Goal: Task Accomplishment & Management: Complete application form

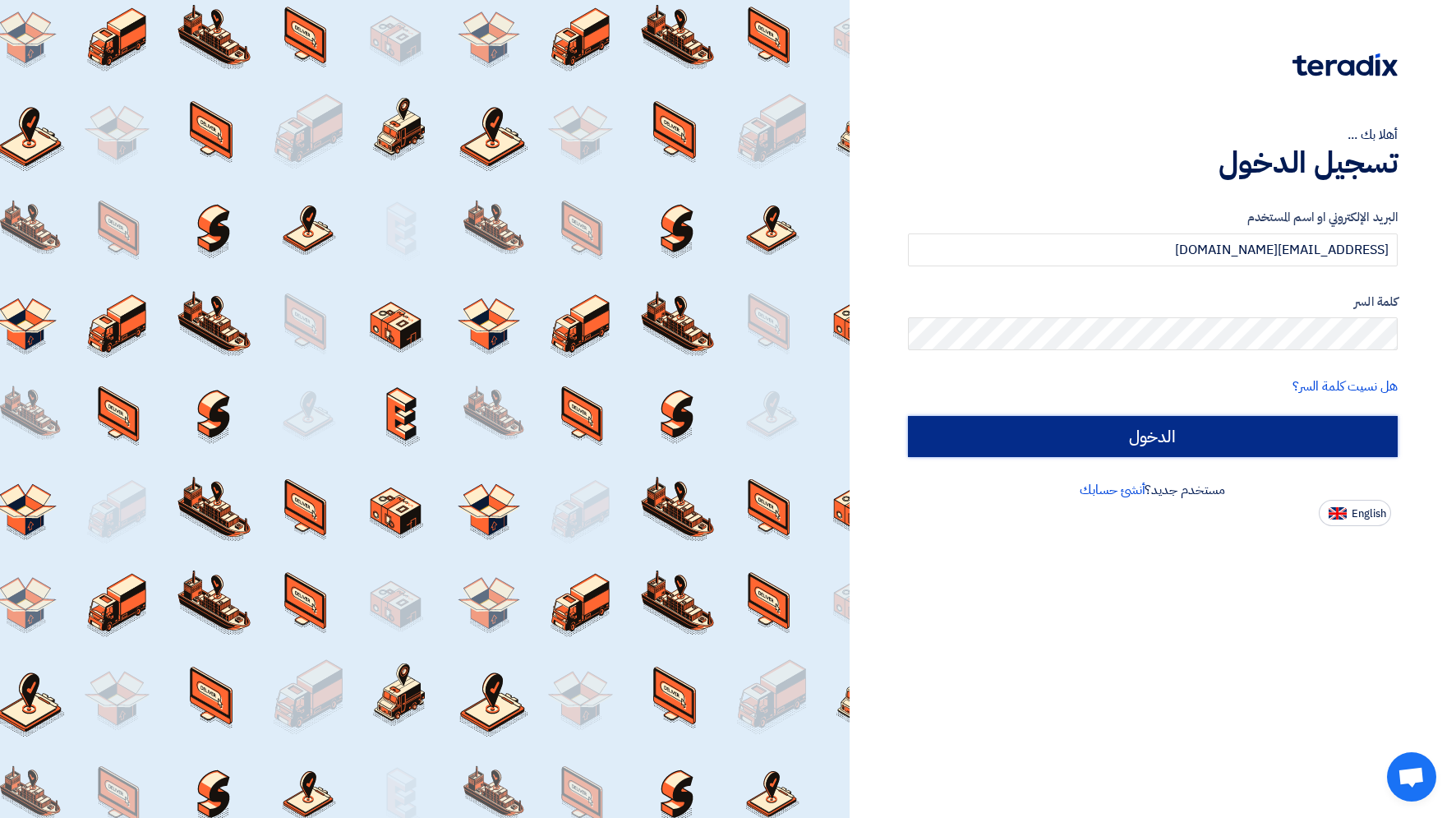
click at [1095, 440] on input "الدخول" at bounding box center [1153, 436] width 490 height 41
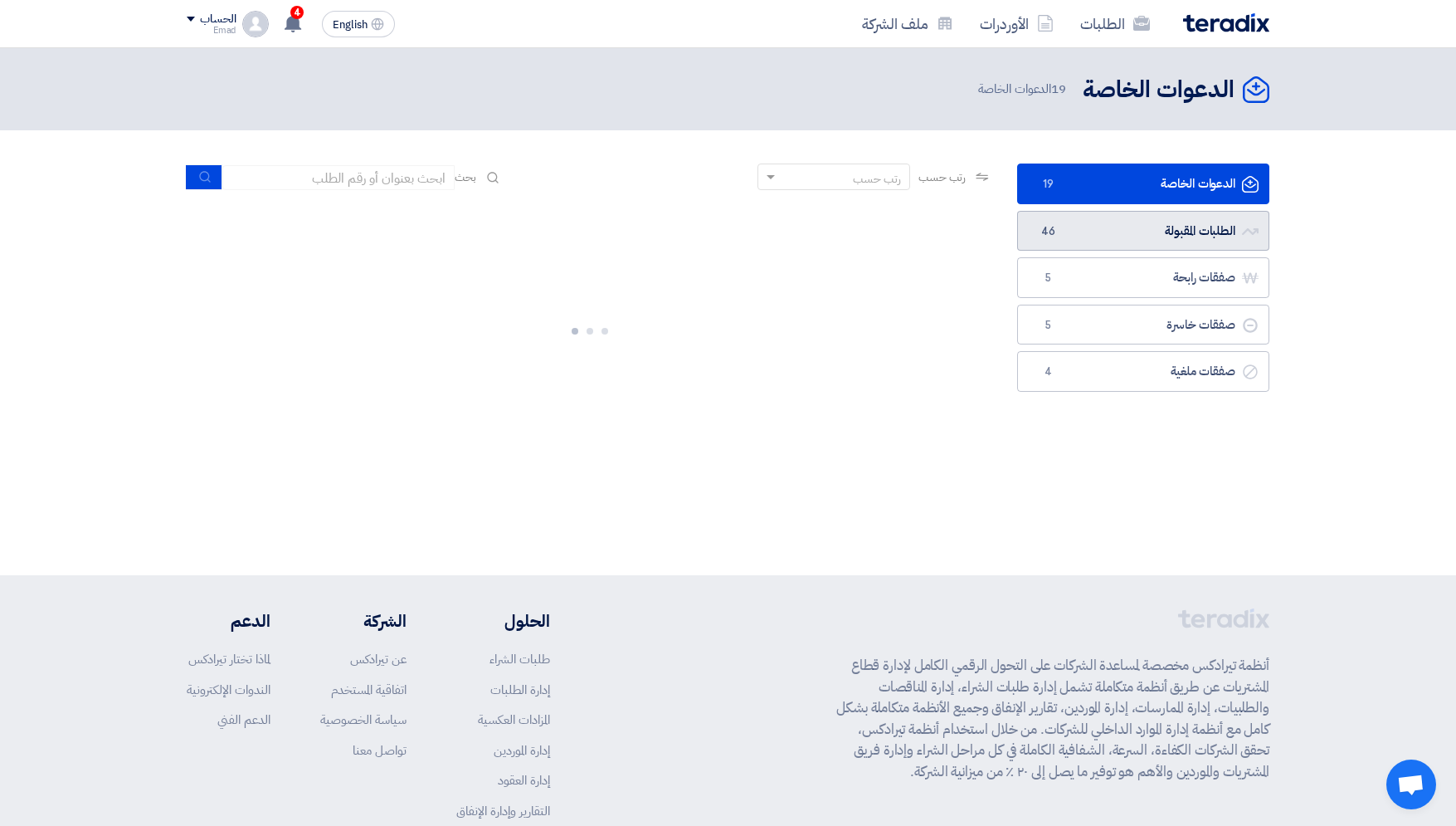
click at [1182, 223] on link "الطلبات المقبولة الطلبات المقبولة 46" at bounding box center [1144, 231] width 253 height 41
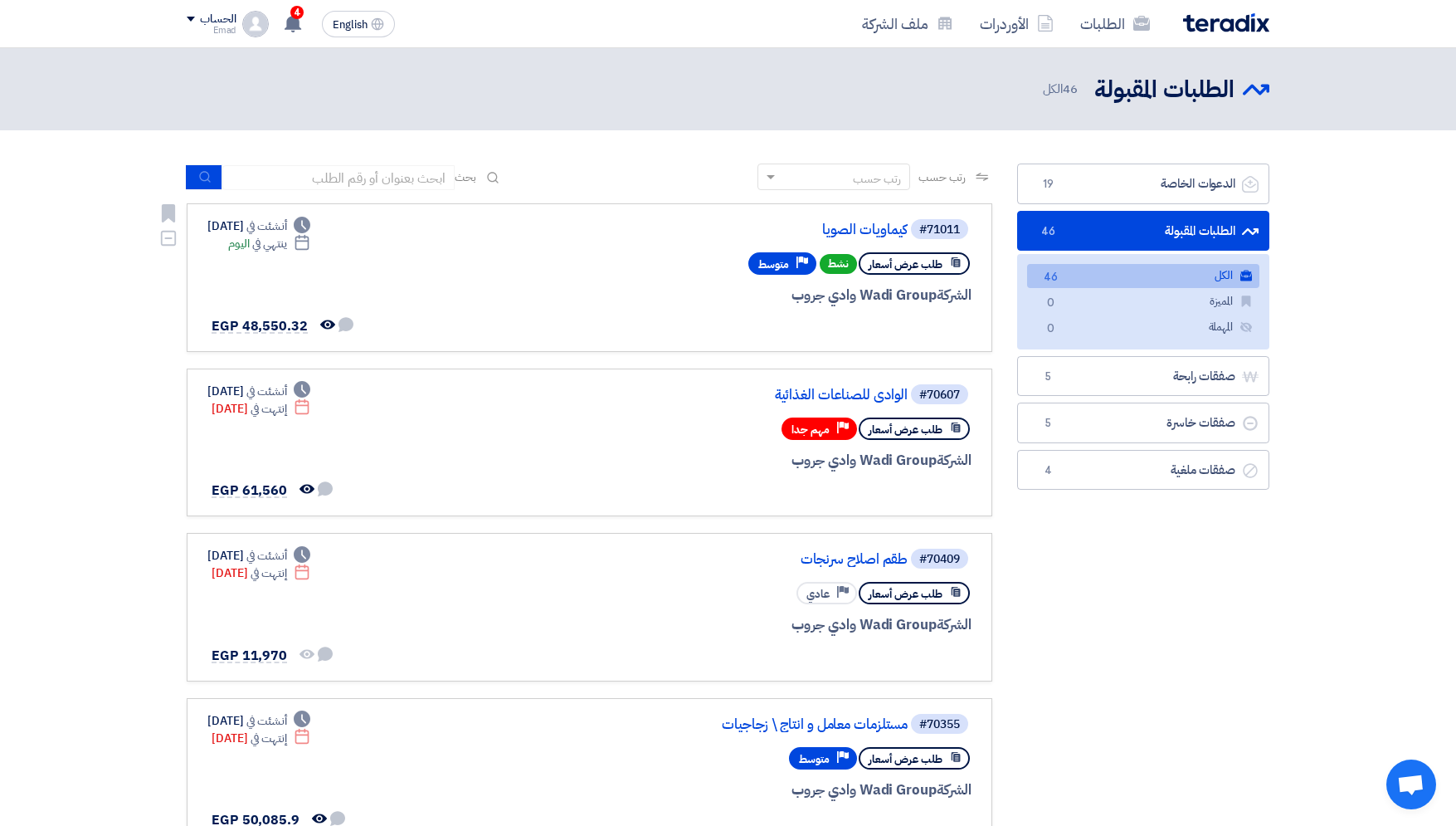
click at [867, 223] on div "#71011 كيماويات الصويا" at bounding box center [771, 229] width 399 height 24
click at [865, 225] on link "كيماويات الصويا" at bounding box center [741, 230] width 332 height 15
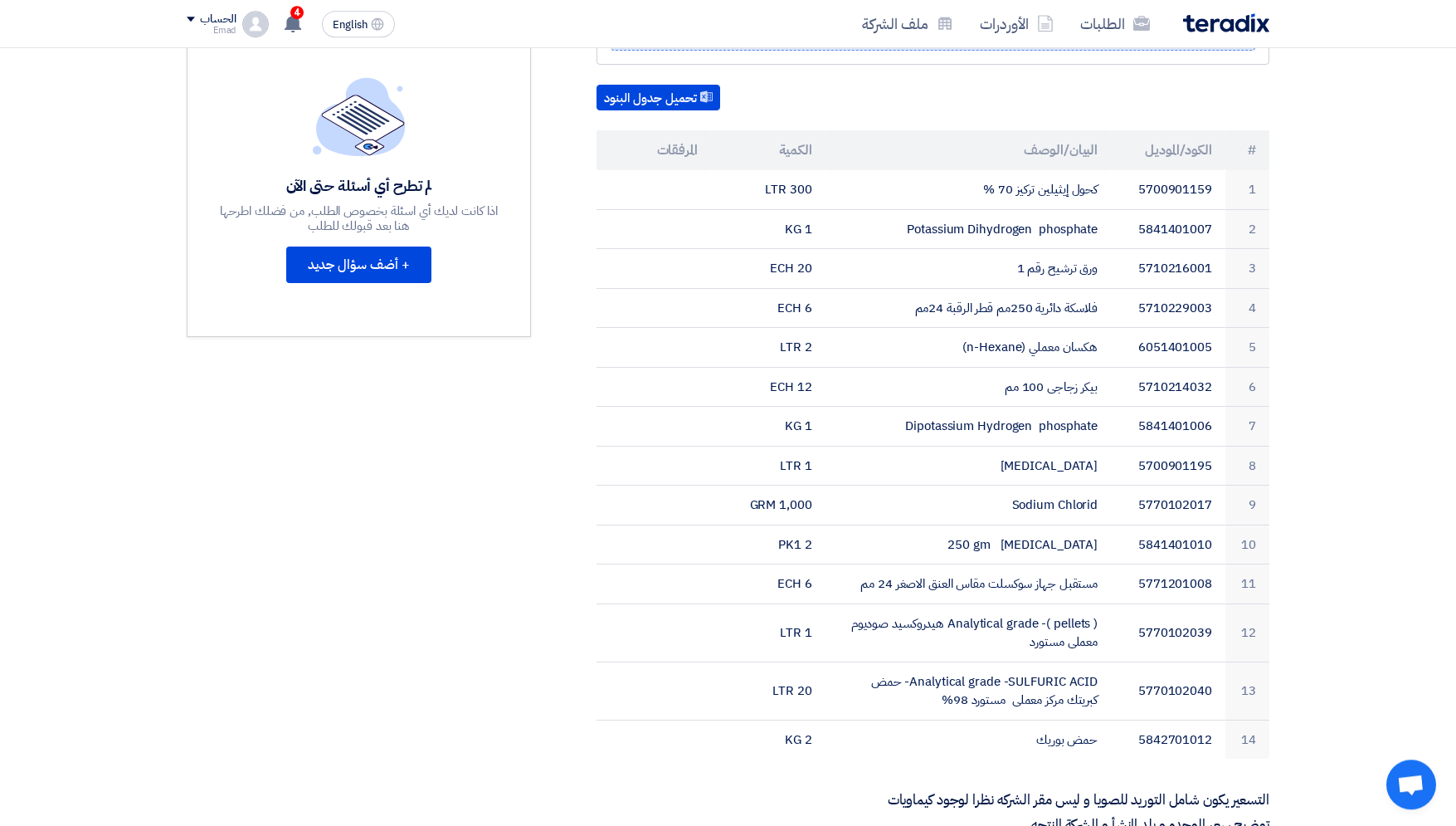
scroll to position [431, 0]
drag, startPoint x: 1453, startPoint y: 377, endPoint x: 1462, endPoint y: 337, distance: 41.0
click at [1456, 337] on html "الطلبات الأوردرات ملف الشركة English EN 4 عرض سعرك لطلب كيماويات الصويا لم يعد …" at bounding box center [728, 609] width 1456 height 2080
click at [1446, 361] on section "كيماويات الصويا بيانات العميل [PERSON_NAME] Senior procurement pecialist, Wadi …" at bounding box center [728, 530] width 1456 height 1477
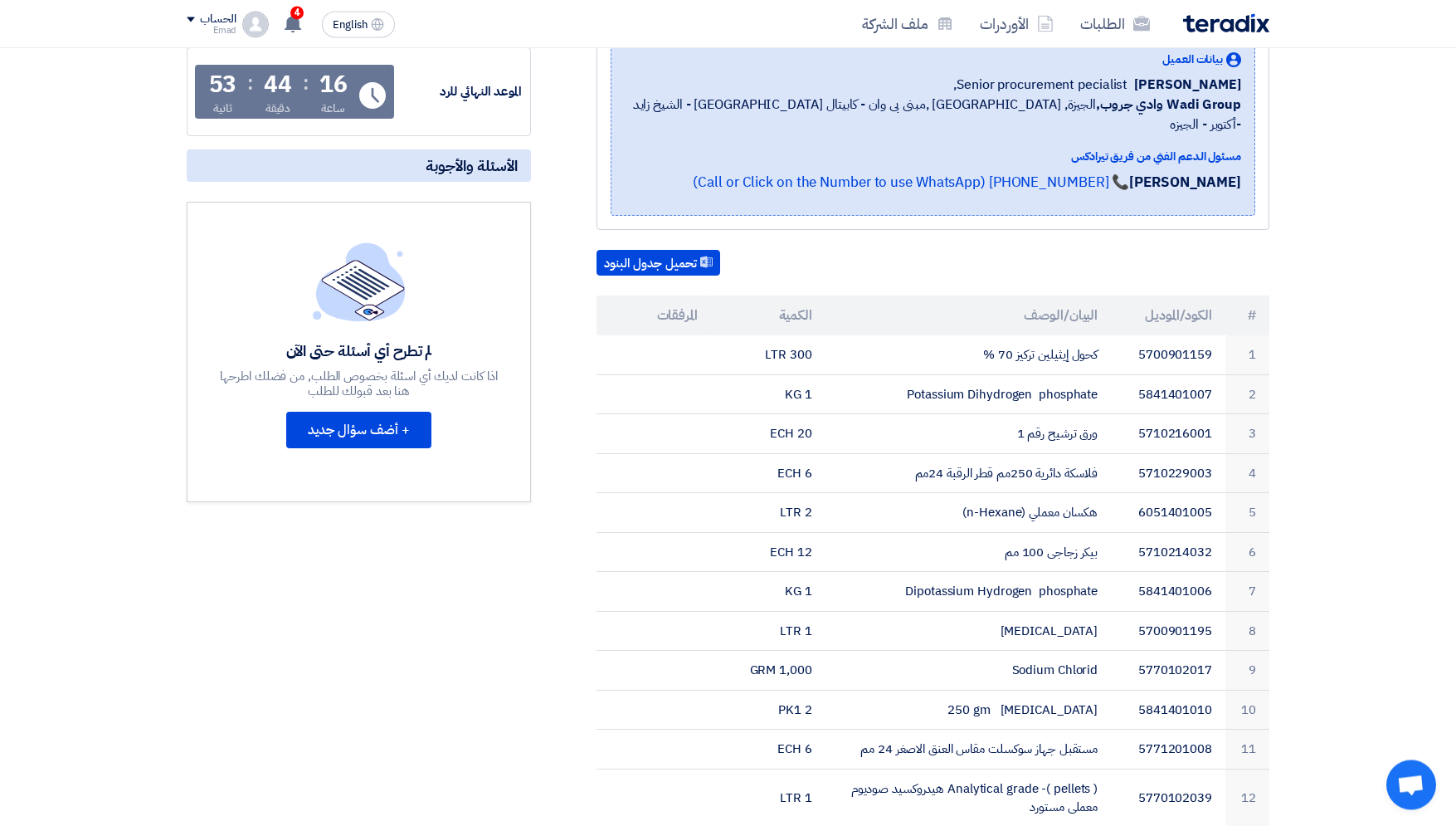
scroll to position [0, 0]
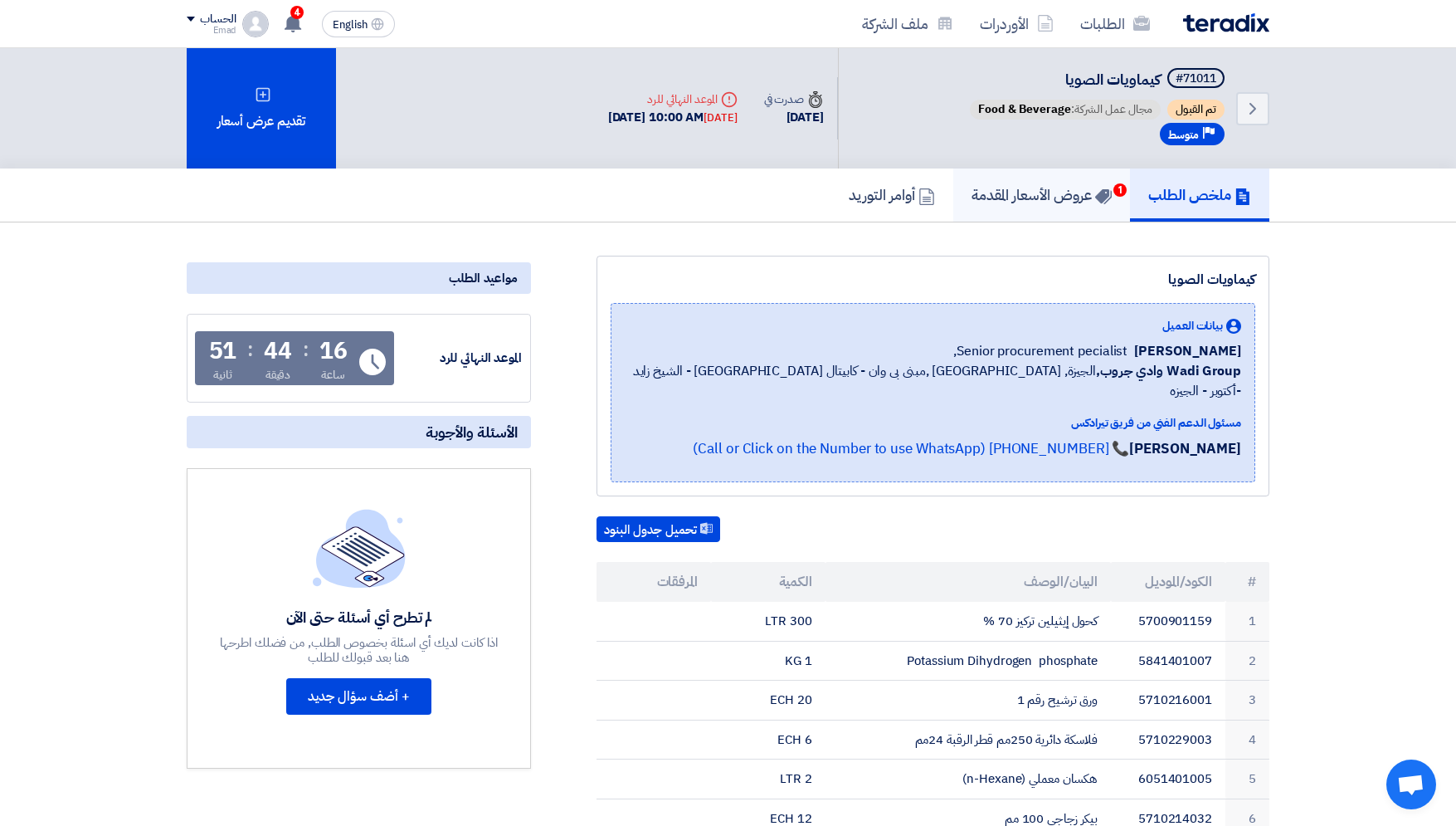
click at [998, 197] on h5 "عروض الأسعار المقدمة 1" at bounding box center [1041, 194] width 140 height 19
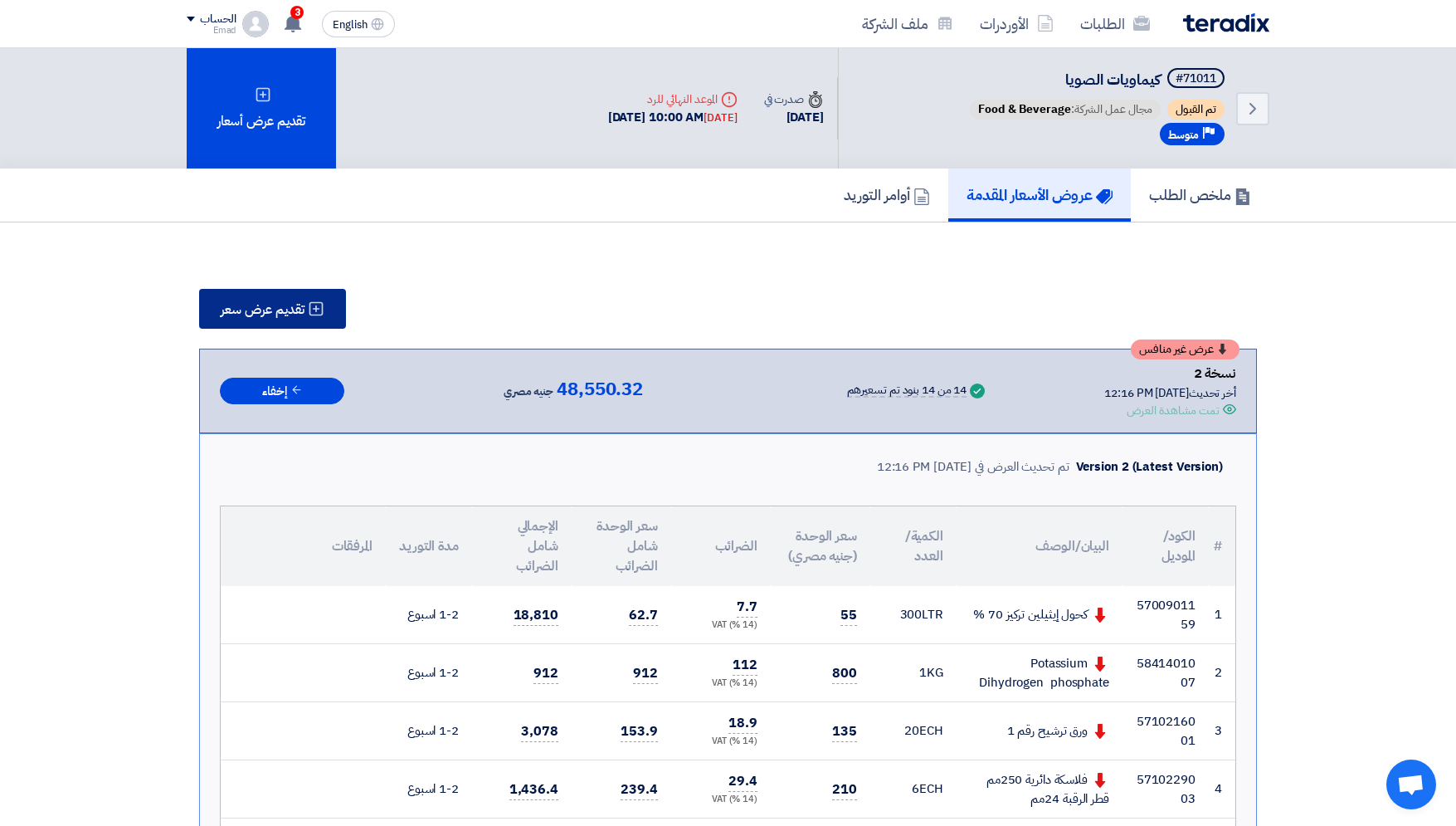
click at [264, 305] on span "تقديم عرض سعر" at bounding box center [262, 309] width 84 height 14
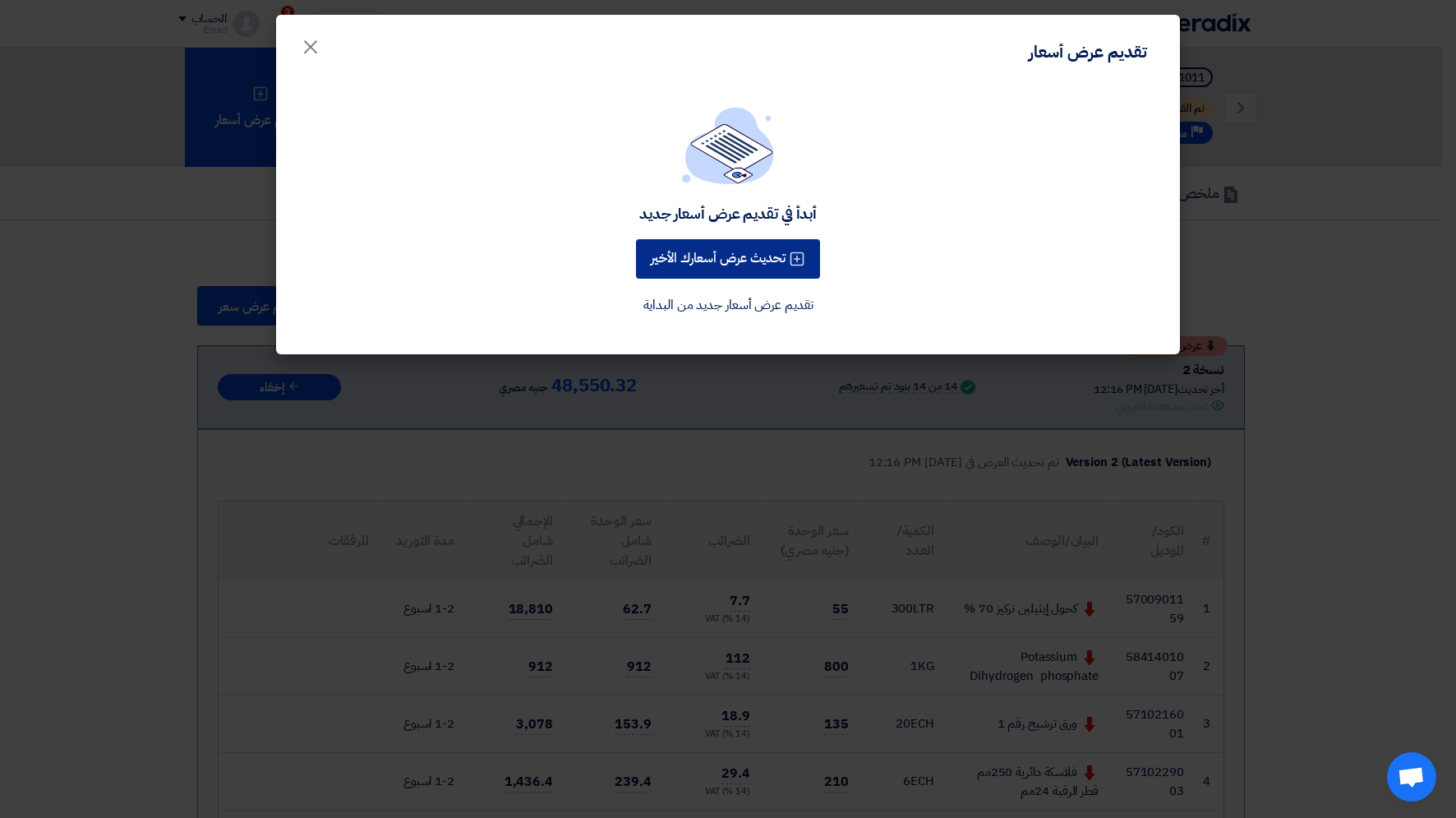
click at [738, 257] on button "تحديث عرض أسعارك الأخير" at bounding box center [728, 259] width 184 height 40
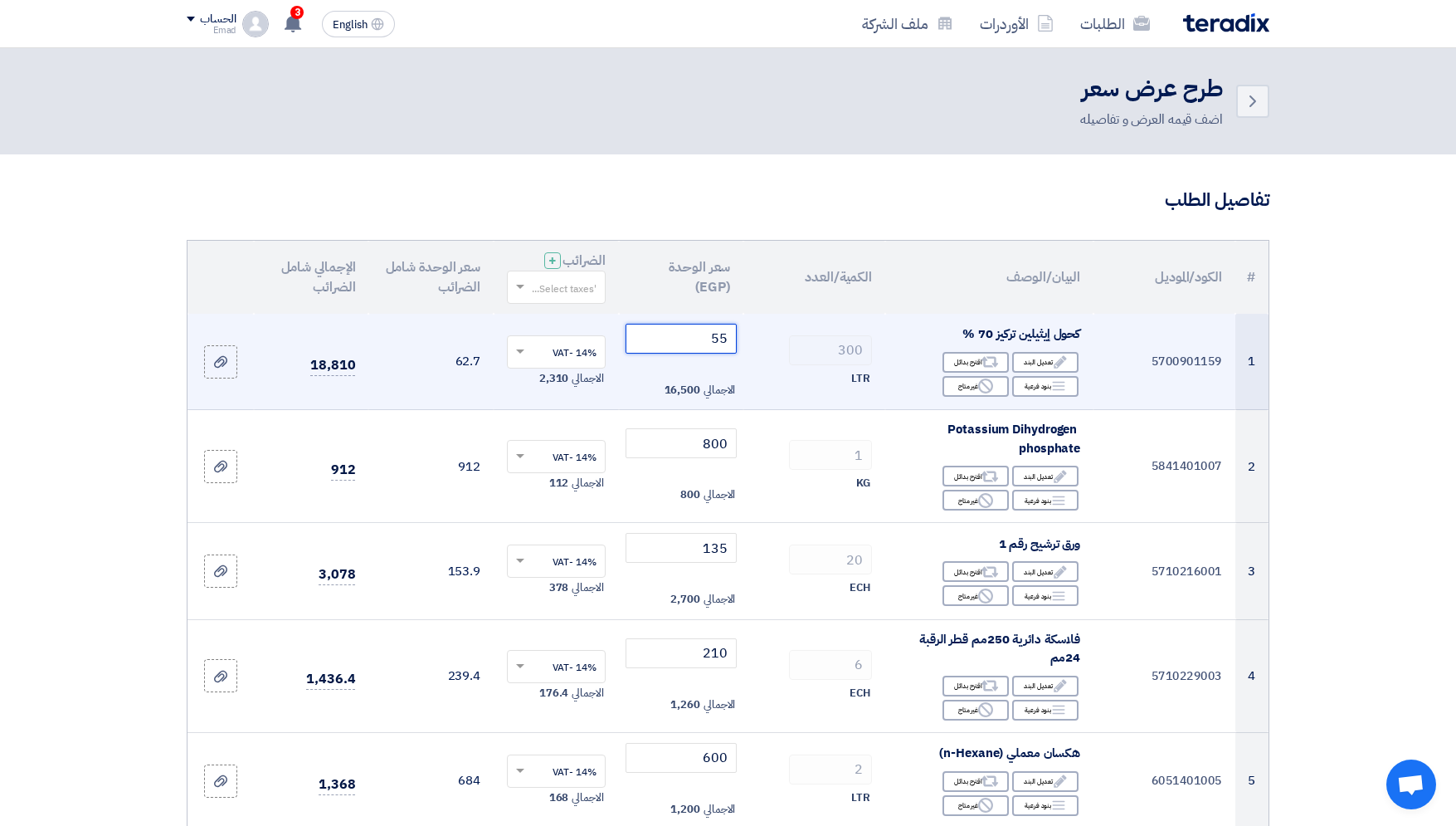
drag, startPoint x: 721, startPoint y: 334, endPoint x: 741, endPoint y: 341, distance: 21.2
click at [738, 341] on input "55" at bounding box center [681, 338] width 112 height 30
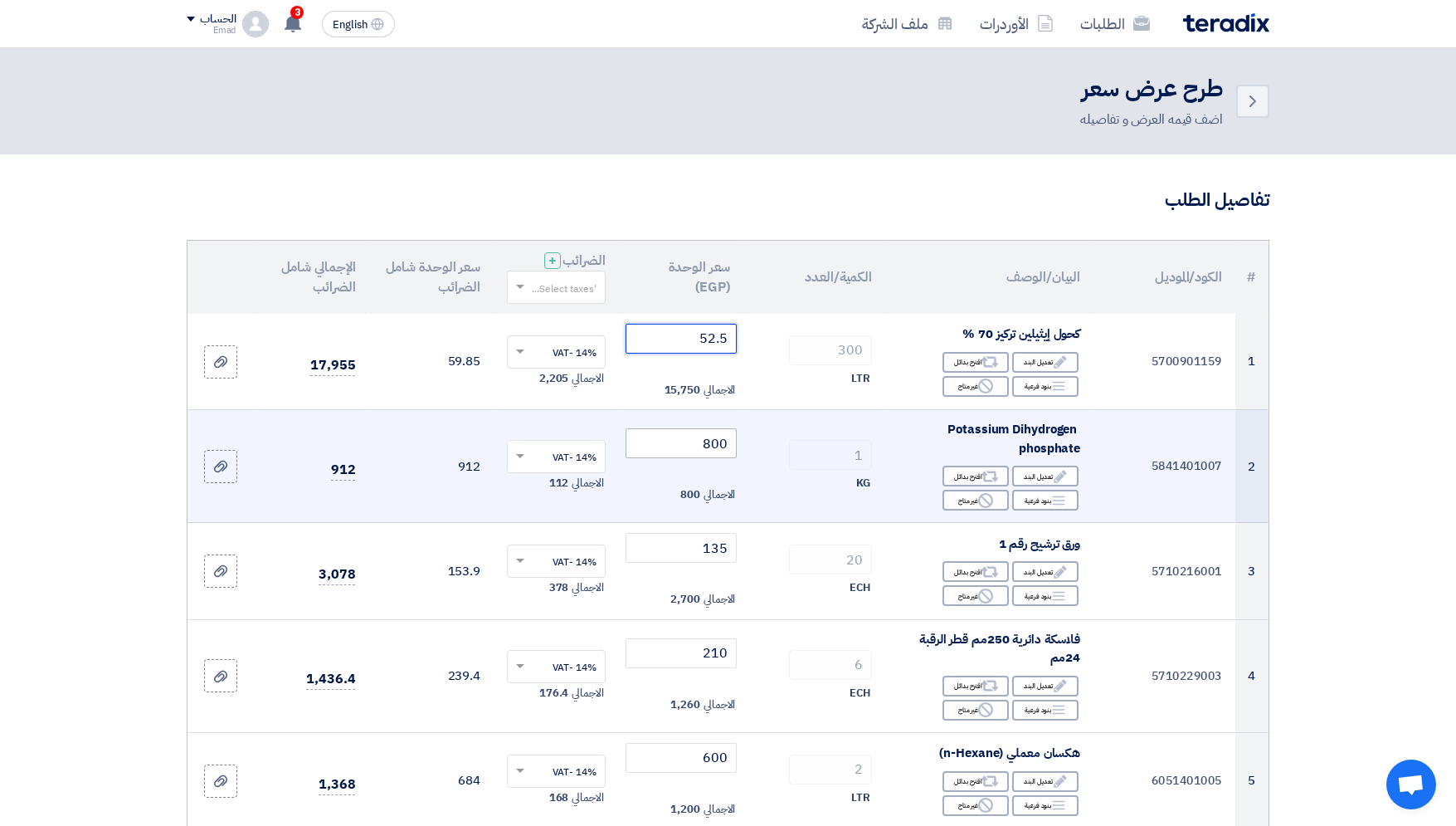
type input "52.5"
click at [721, 443] on input "800" at bounding box center [681, 443] width 112 height 30
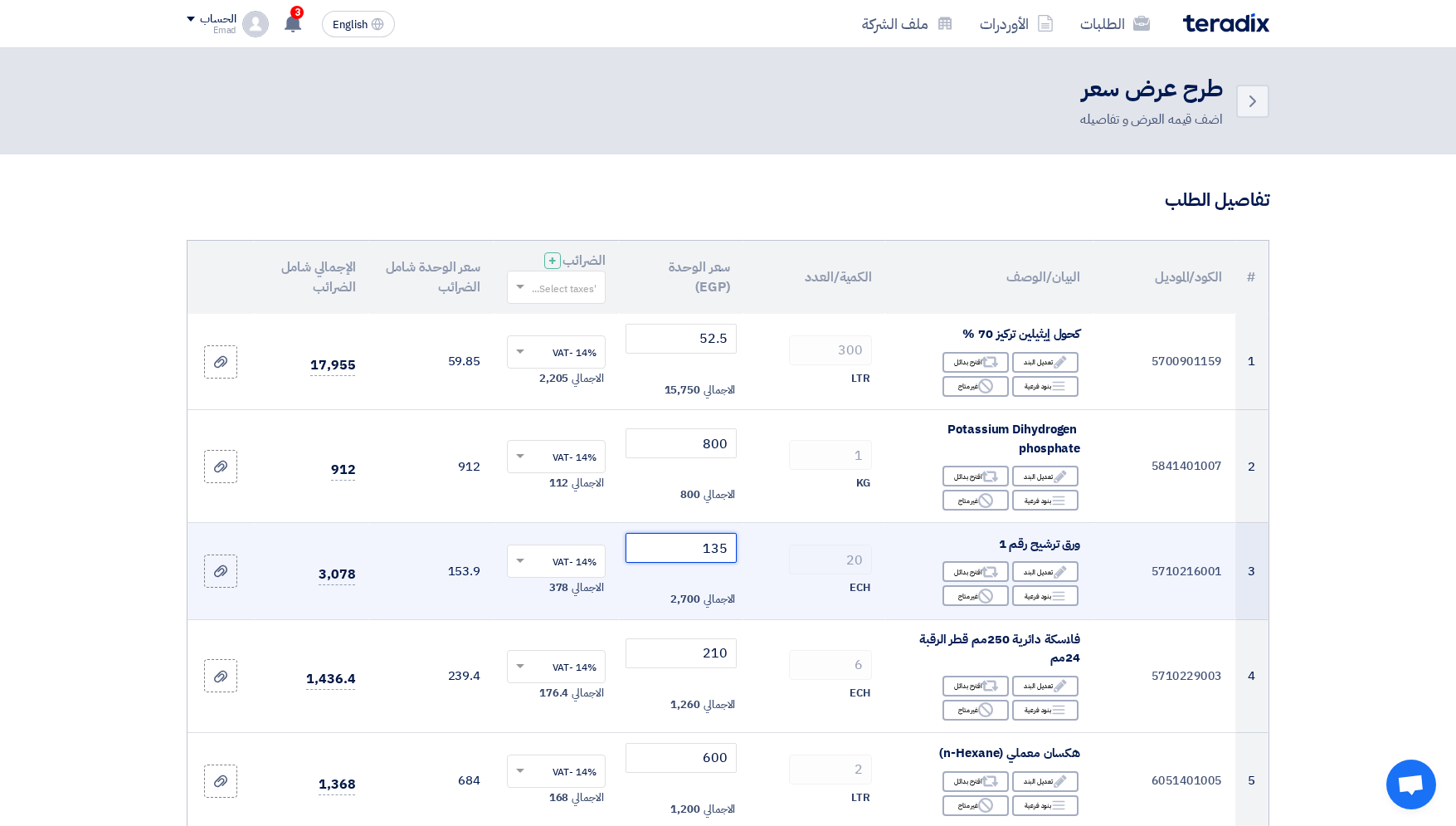
drag, startPoint x: 712, startPoint y: 546, endPoint x: 721, endPoint y: 544, distance: 9.2
click at [721, 544] on input "135" at bounding box center [681, 547] width 112 height 30
click at [719, 543] on input "135" at bounding box center [681, 547] width 112 height 30
click at [719, 542] on input "135" at bounding box center [681, 547] width 112 height 30
drag, startPoint x: 712, startPoint y: 543, endPoint x: 733, endPoint y: 546, distance: 21.2
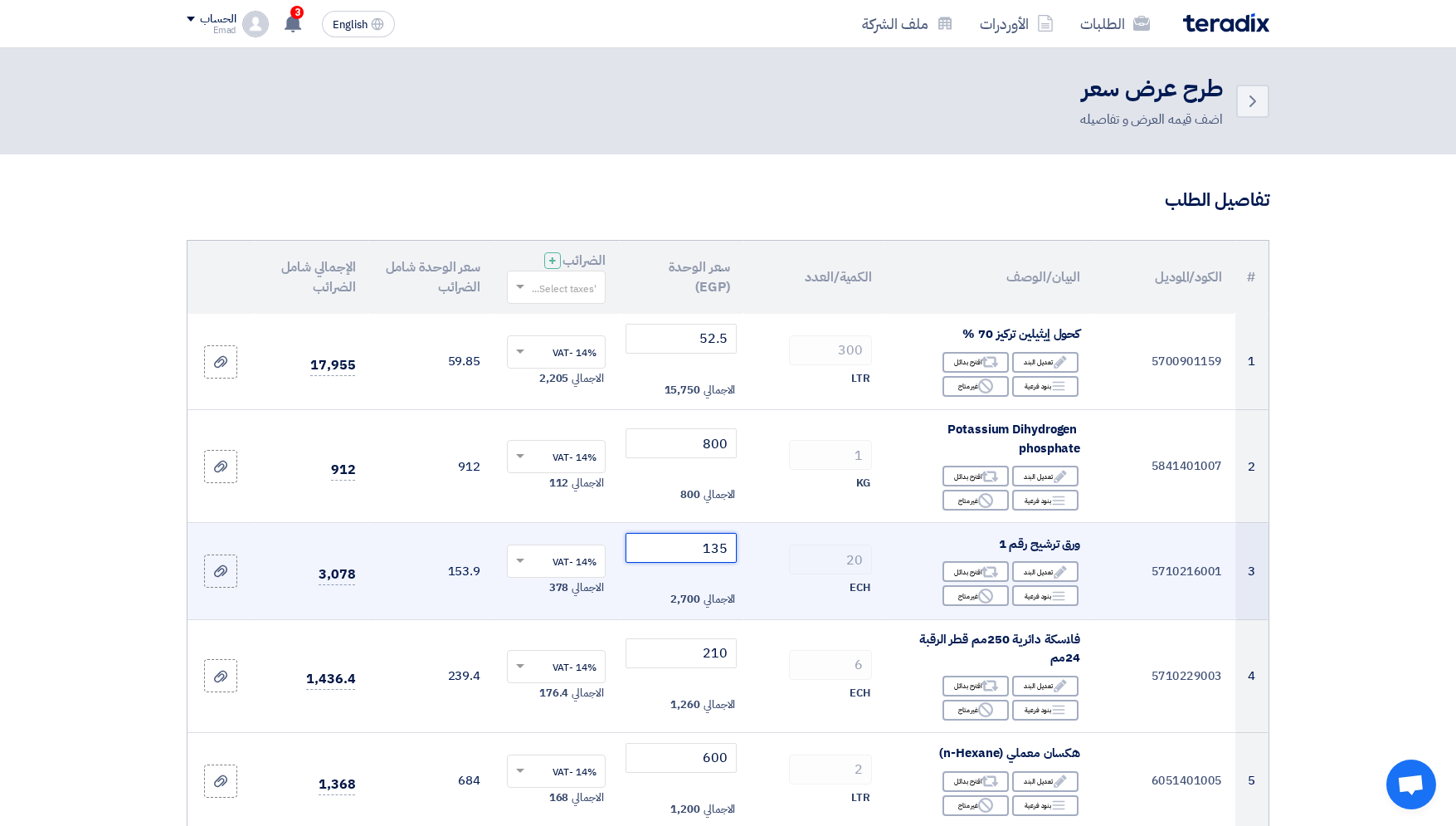
click at [733, 546] on input "135" at bounding box center [681, 547] width 112 height 30
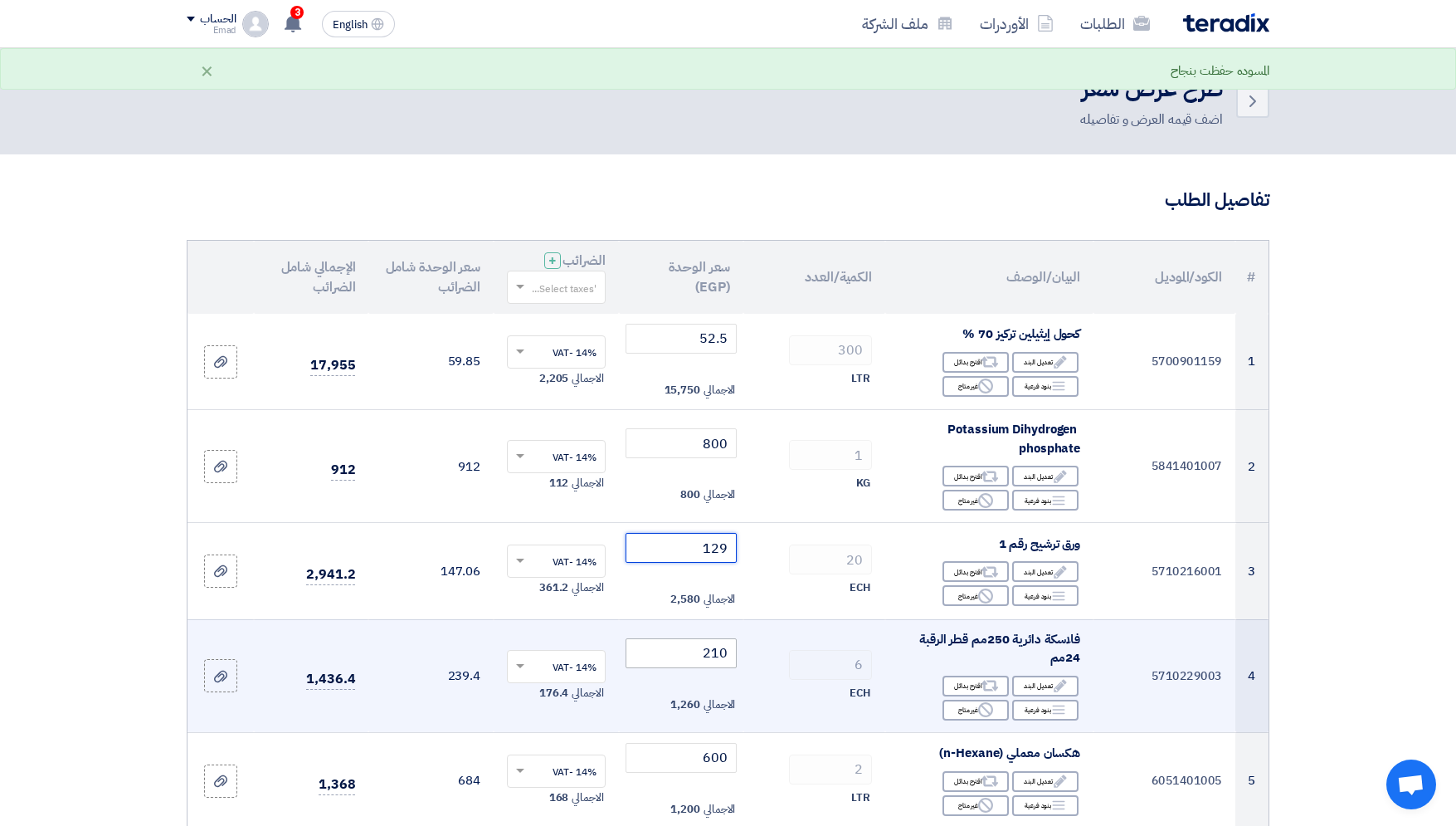
type input "129"
click at [730, 646] on input "210" at bounding box center [681, 652] width 112 height 30
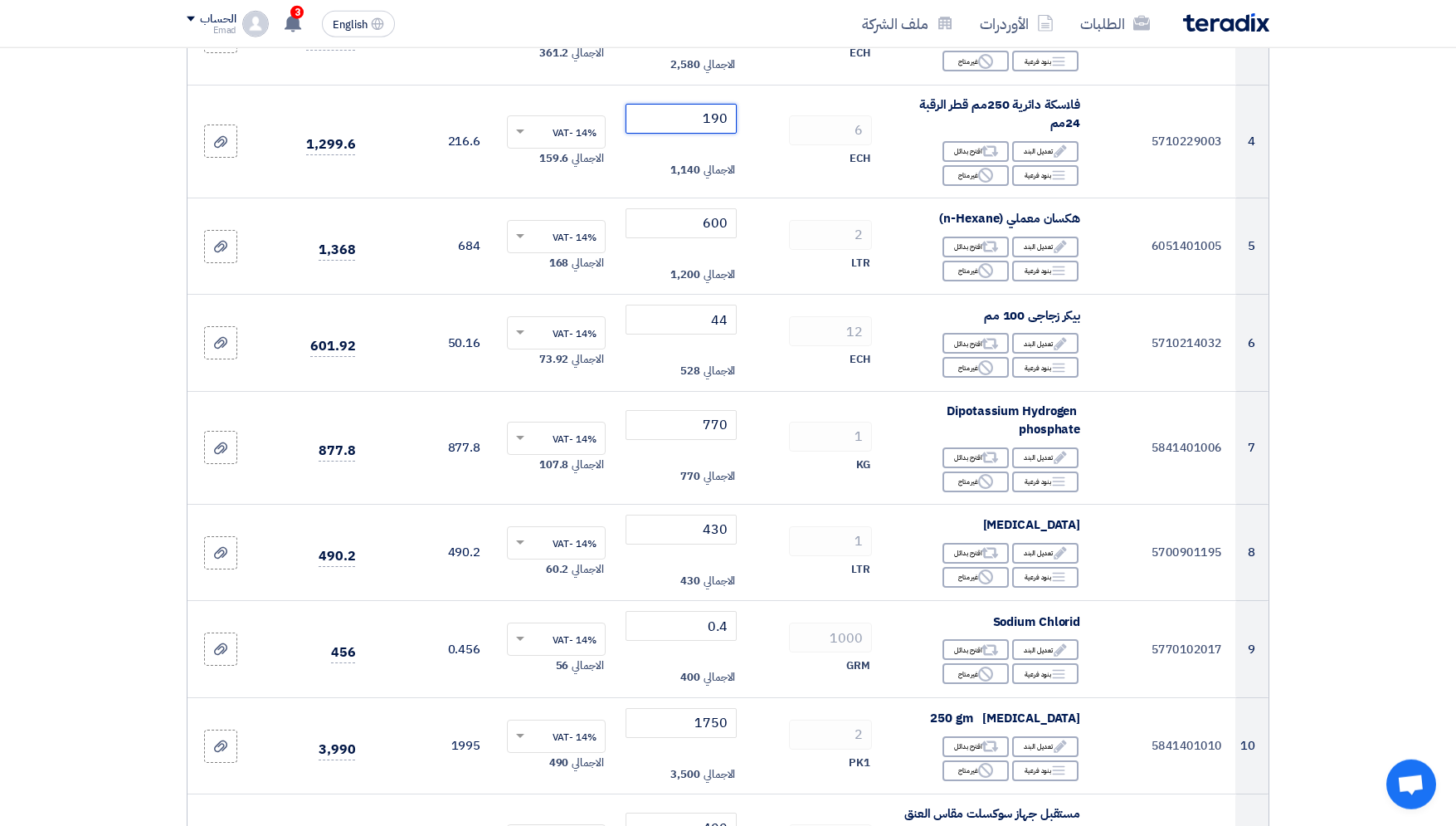
scroll to position [536, 0]
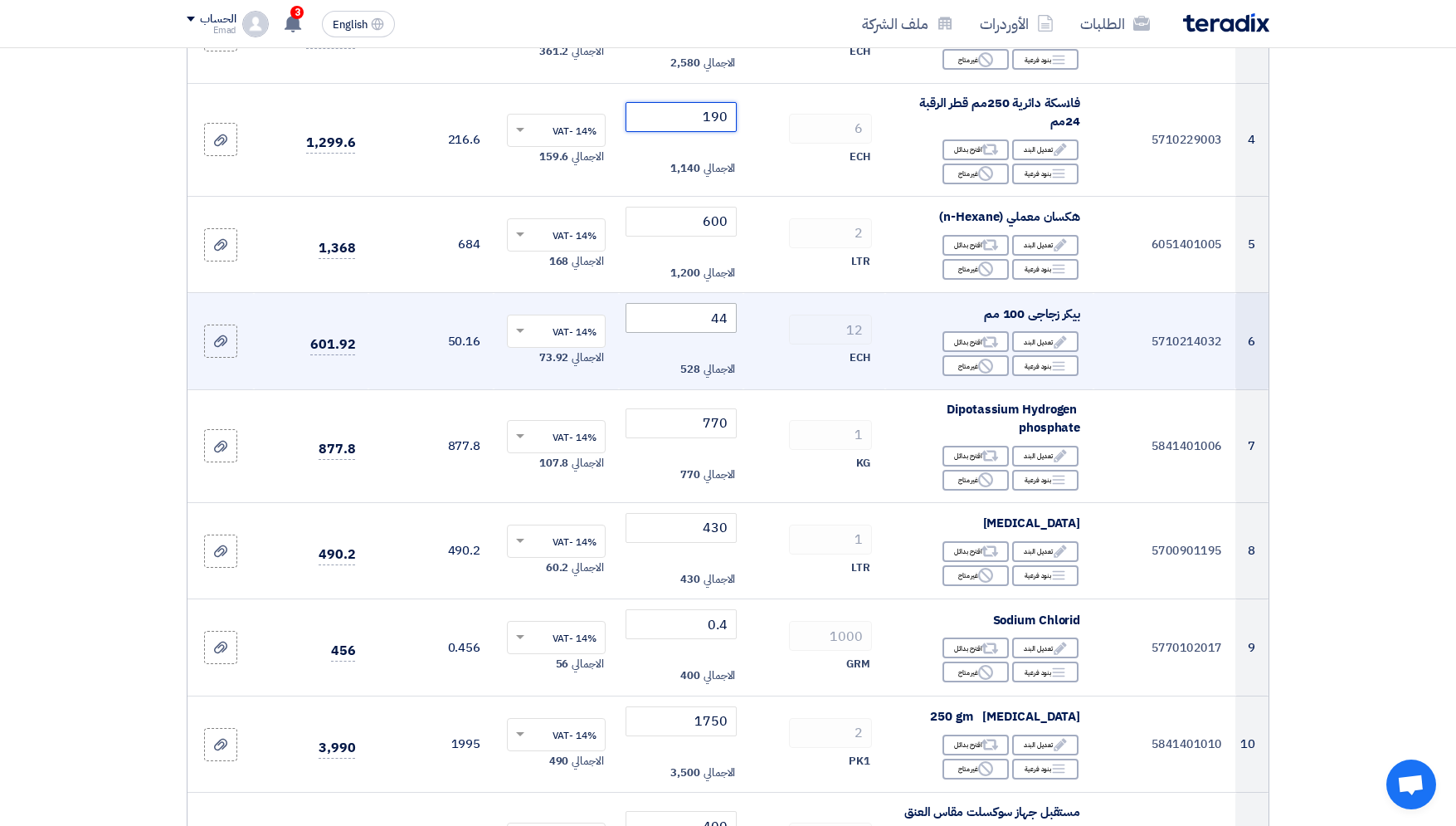
type input "190"
drag, startPoint x: 711, startPoint y: 315, endPoint x: 732, endPoint y: 314, distance: 21.0
click at [732, 314] on input "44" at bounding box center [681, 317] width 112 height 30
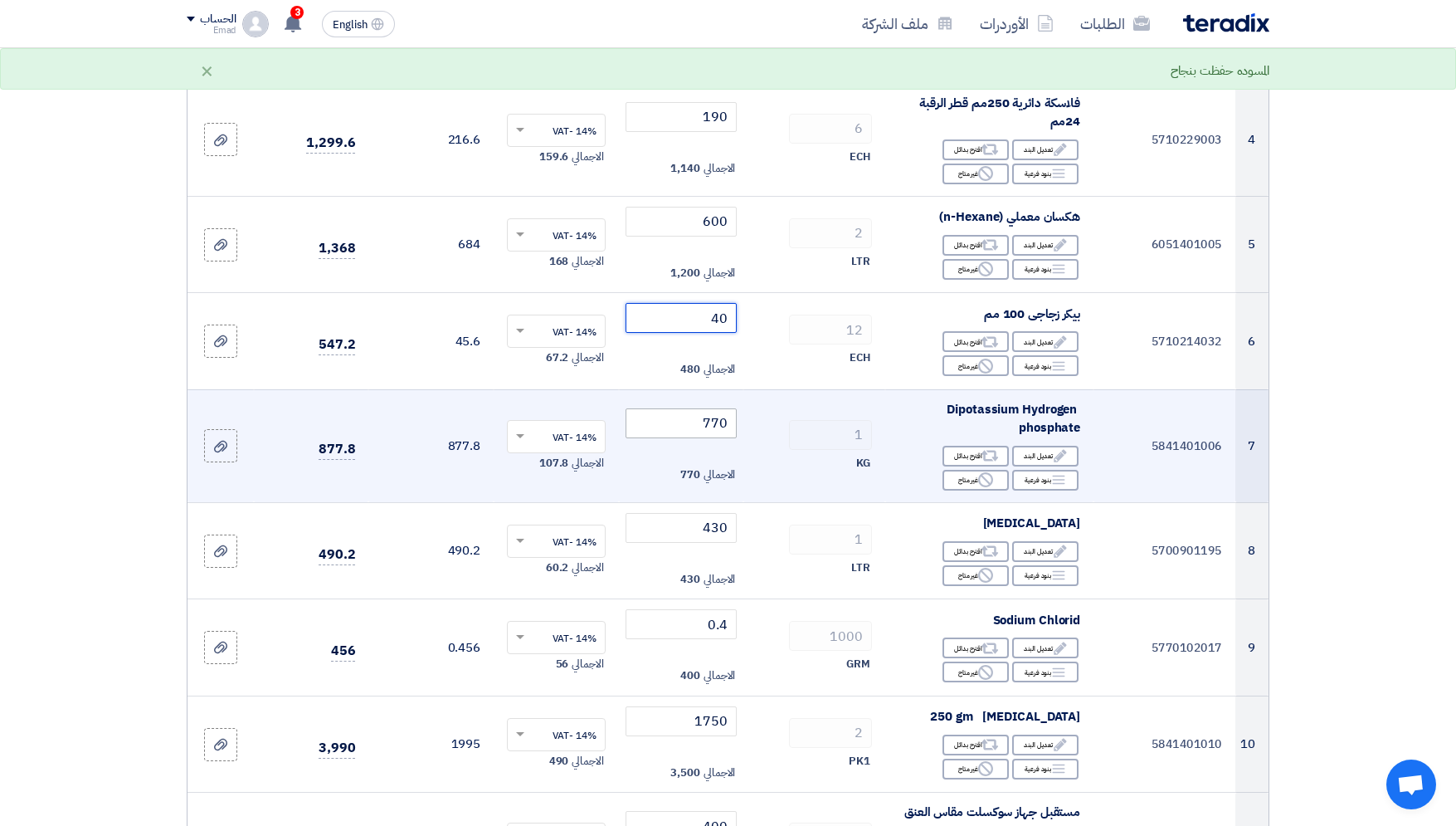
type input "40"
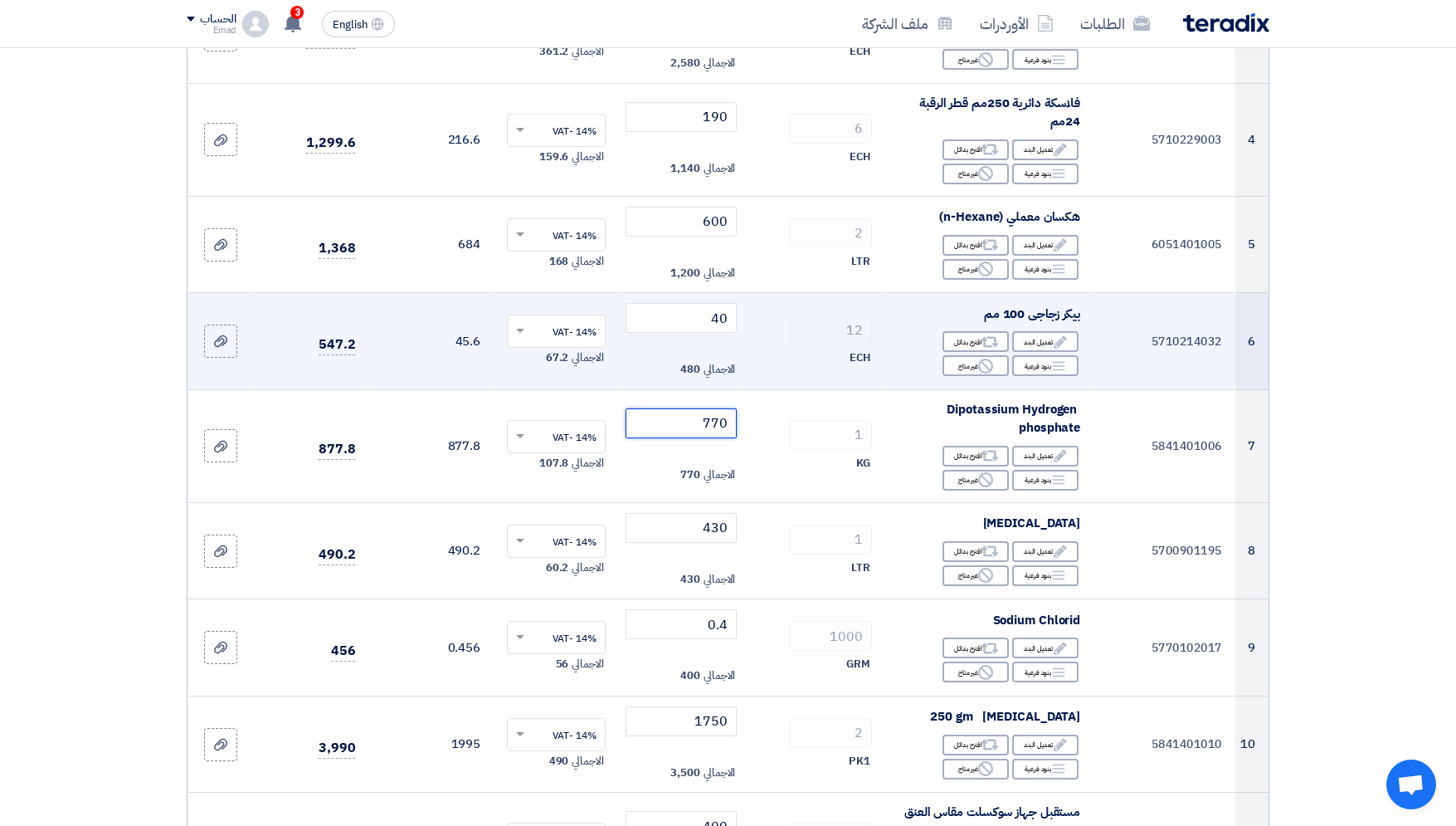
drag, startPoint x: 709, startPoint y: 431, endPoint x: 780, endPoint y: 379, distance: 88.0
click at [738, 408] on input "770" at bounding box center [681, 423] width 112 height 30
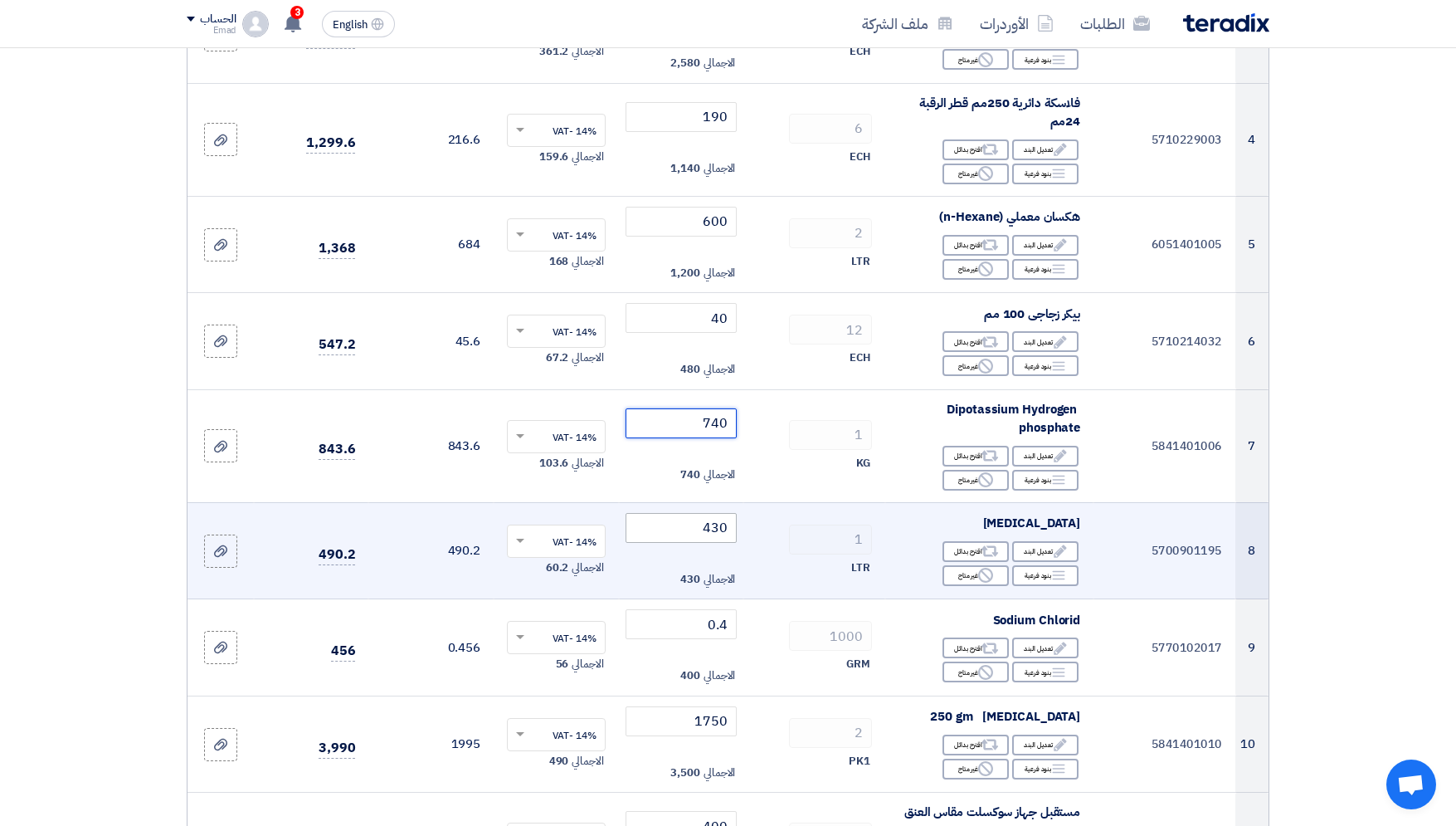
type input "740"
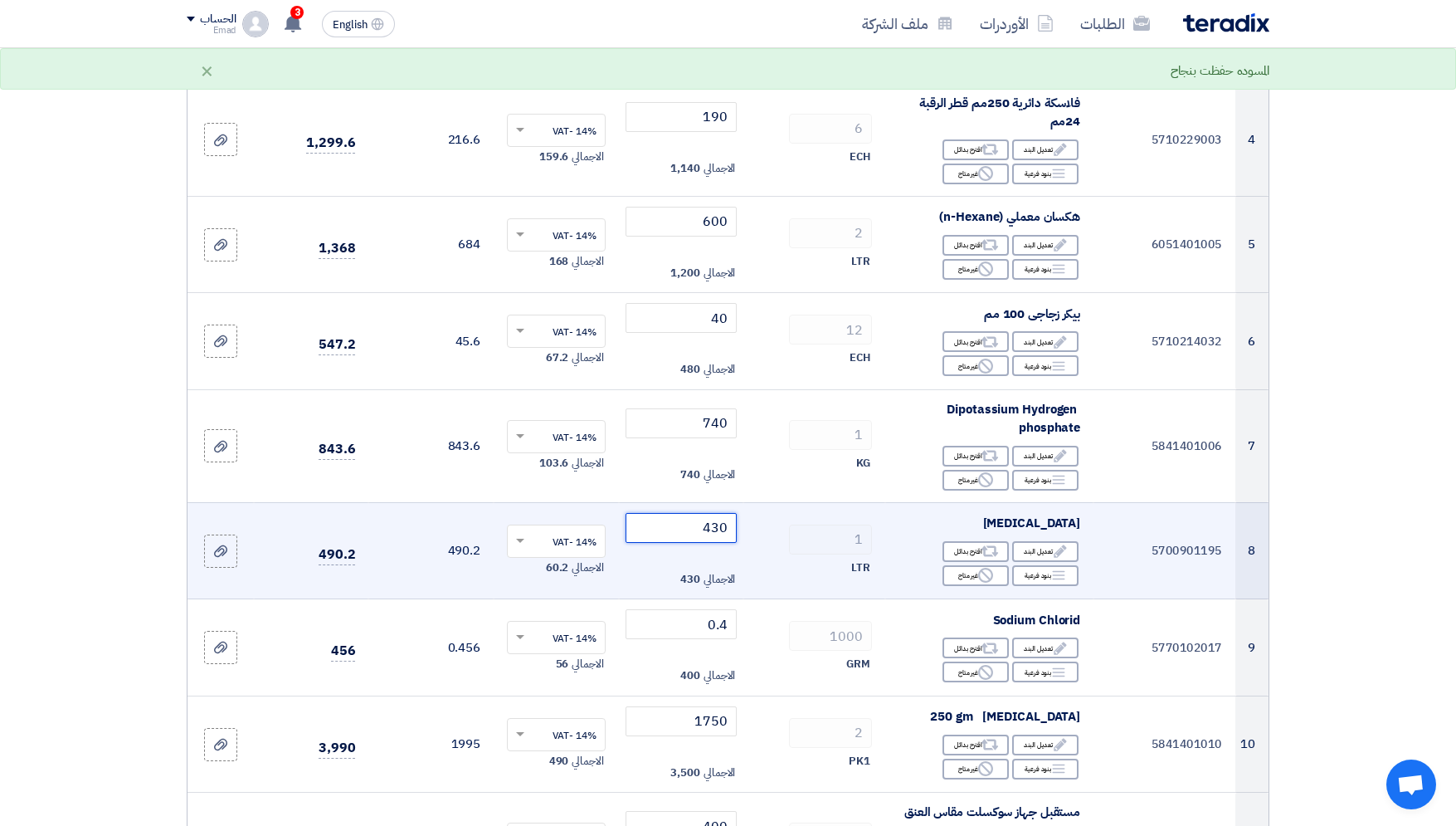
click at [718, 531] on input "430" at bounding box center [681, 527] width 112 height 30
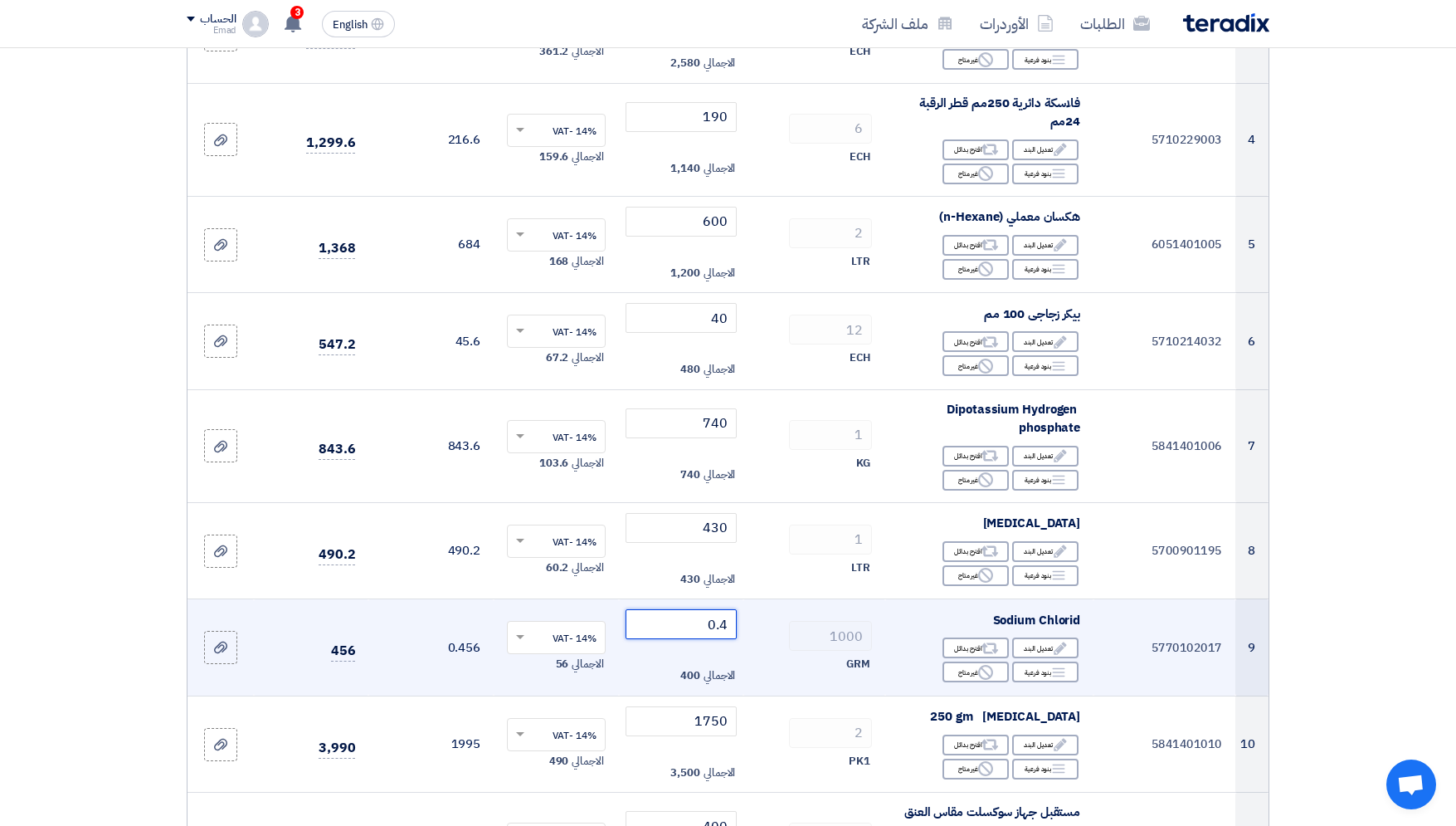
click at [713, 616] on input "0.4" at bounding box center [681, 623] width 112 height 30
drag, startPoint x: 708, startPoint y: 618, endPoint x: 762, endPoint y: 610, distance: 54.6
click at [738, 610] on input "0.4" at bounding box center [681, 623] width 112 height 30
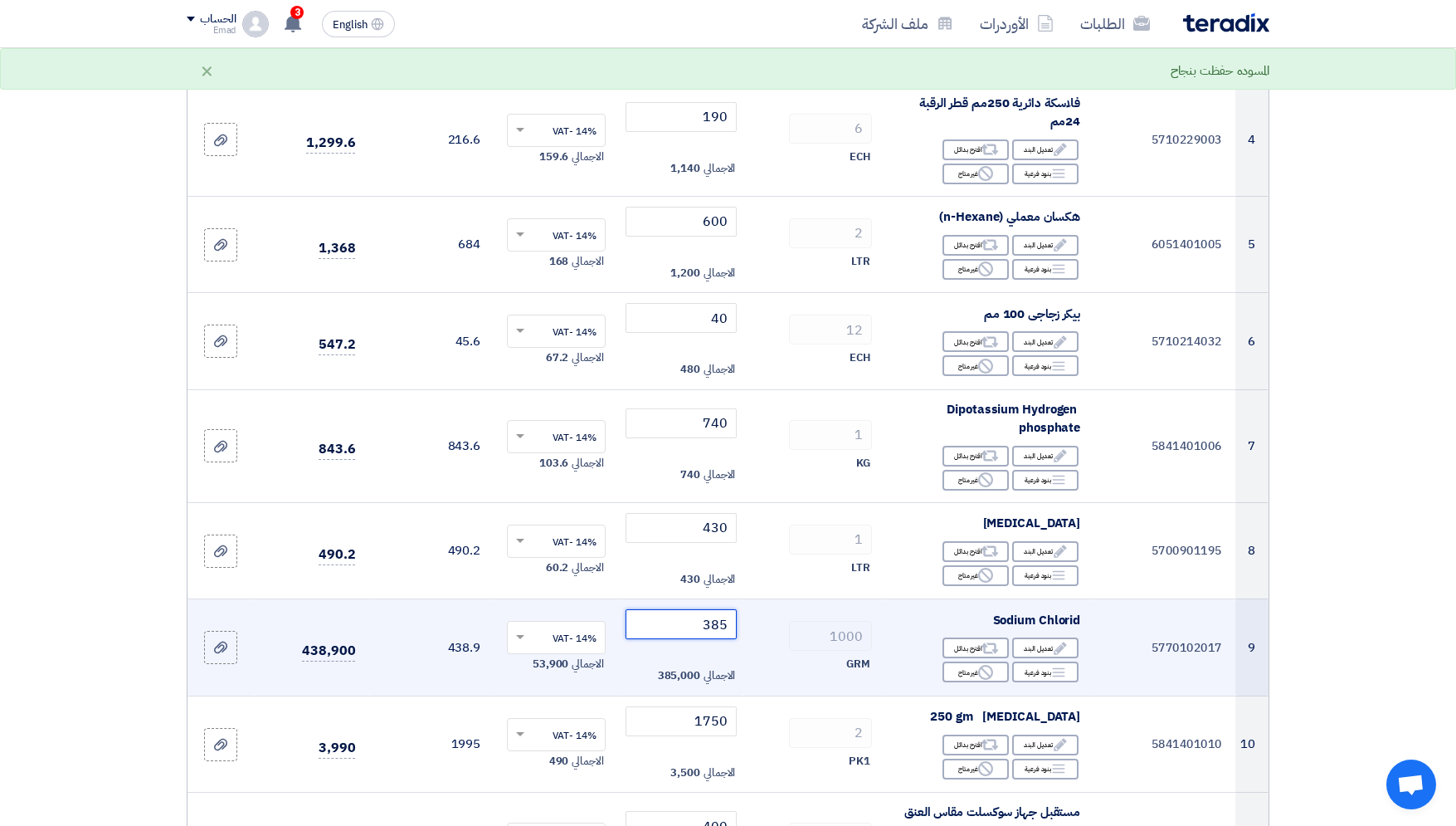
click at [718, 623] on input "385" at bounding box center [681, 623] width 112 height 30
click at [715, 626] on input "385" at bounding box center [681, 623] width 112 height 30
click at [709, 624] on input "385" at bounding box center [681, 623] width 112 height 30
click at [705, 625] on input "385" at bounding box center [681, 623] width 112 height 30
type input "0385"
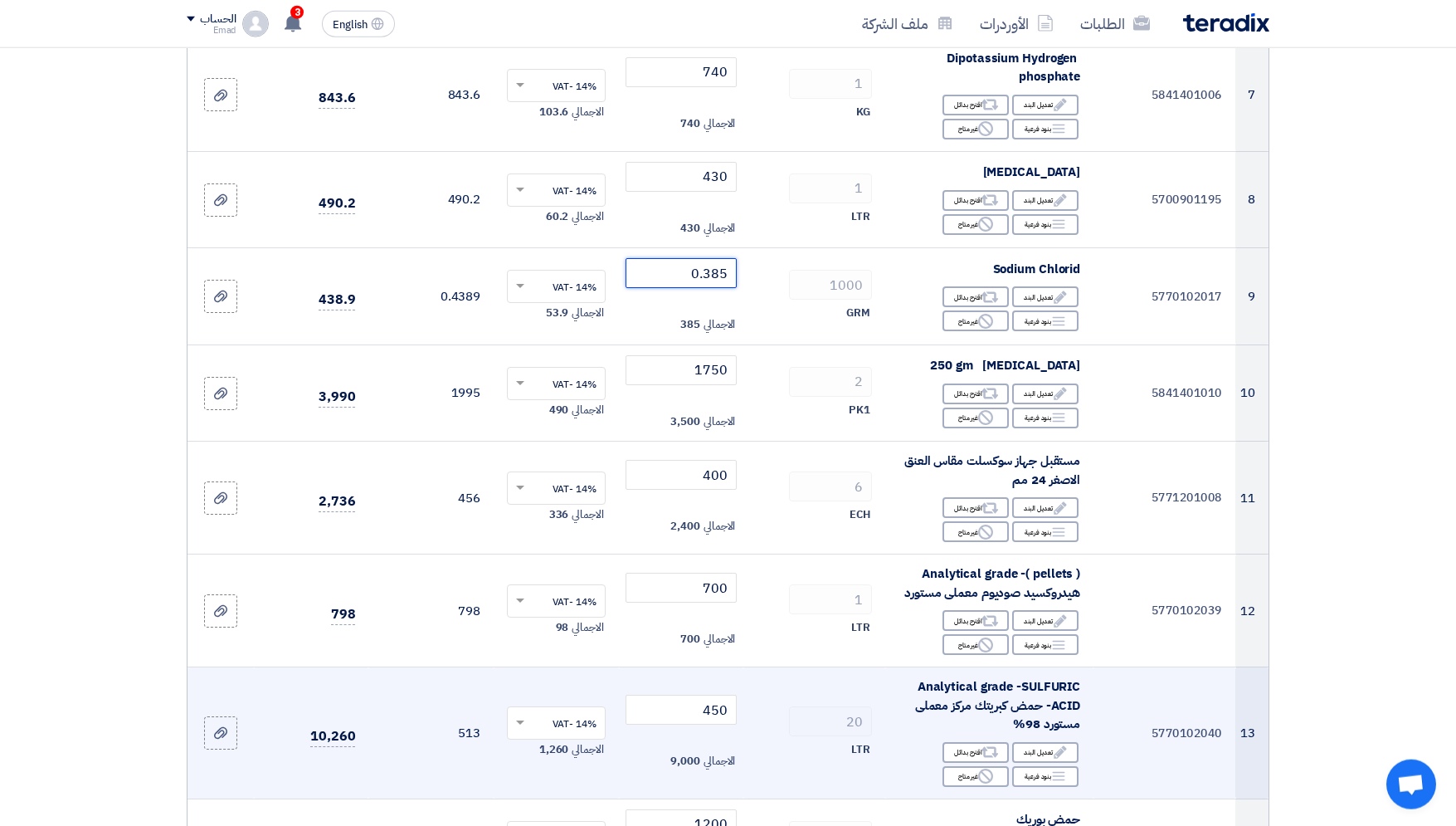
scroll to position [889, 0]
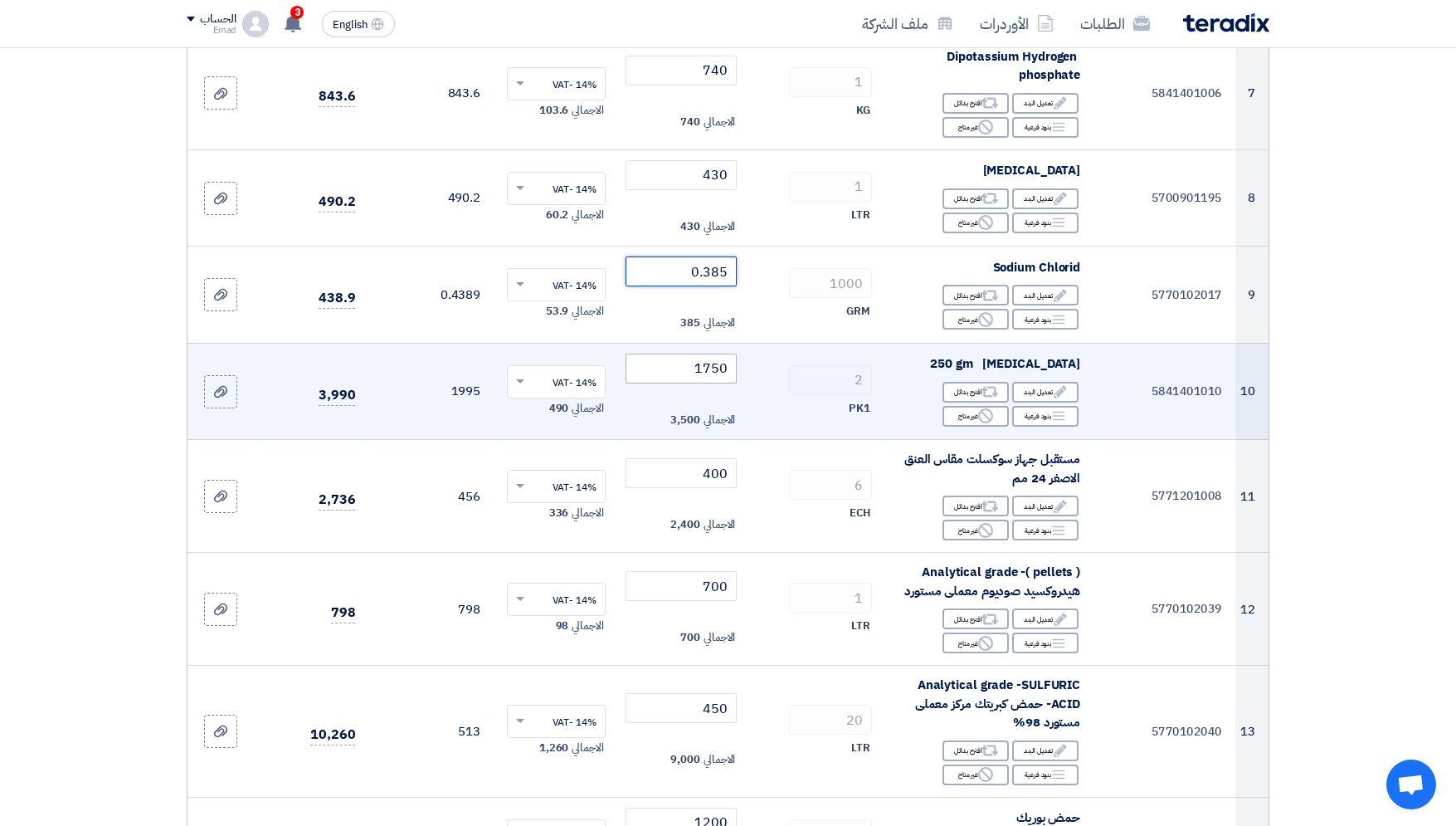
type input "0.385"
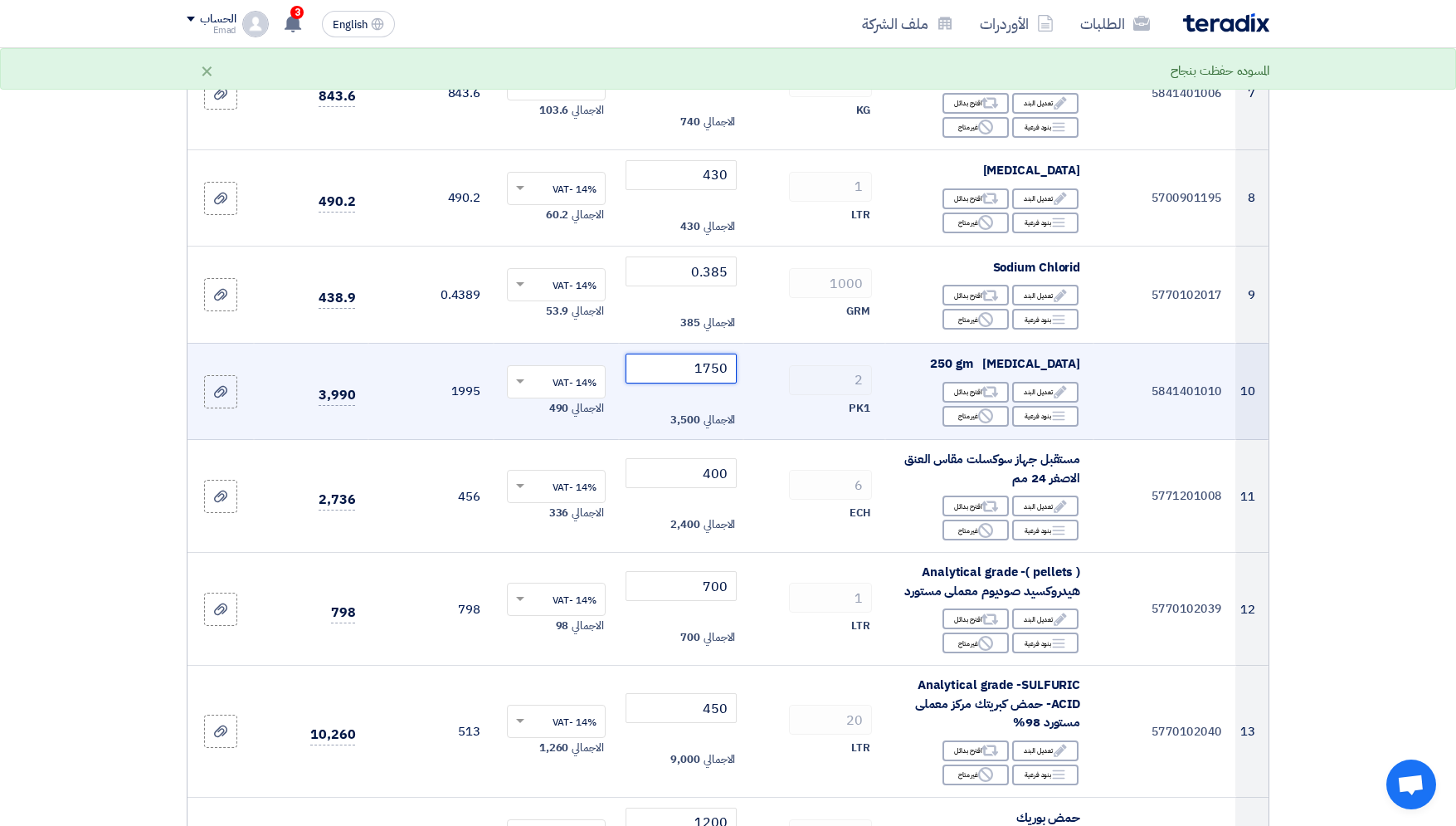
drag, startPoint x: 706, startPoint y: 368, endPoint x: 733, endPoint y: 370, distance: 27.1
click at [733, 370] on input "1750" at bounding box center [681, 368] width 112 height 30
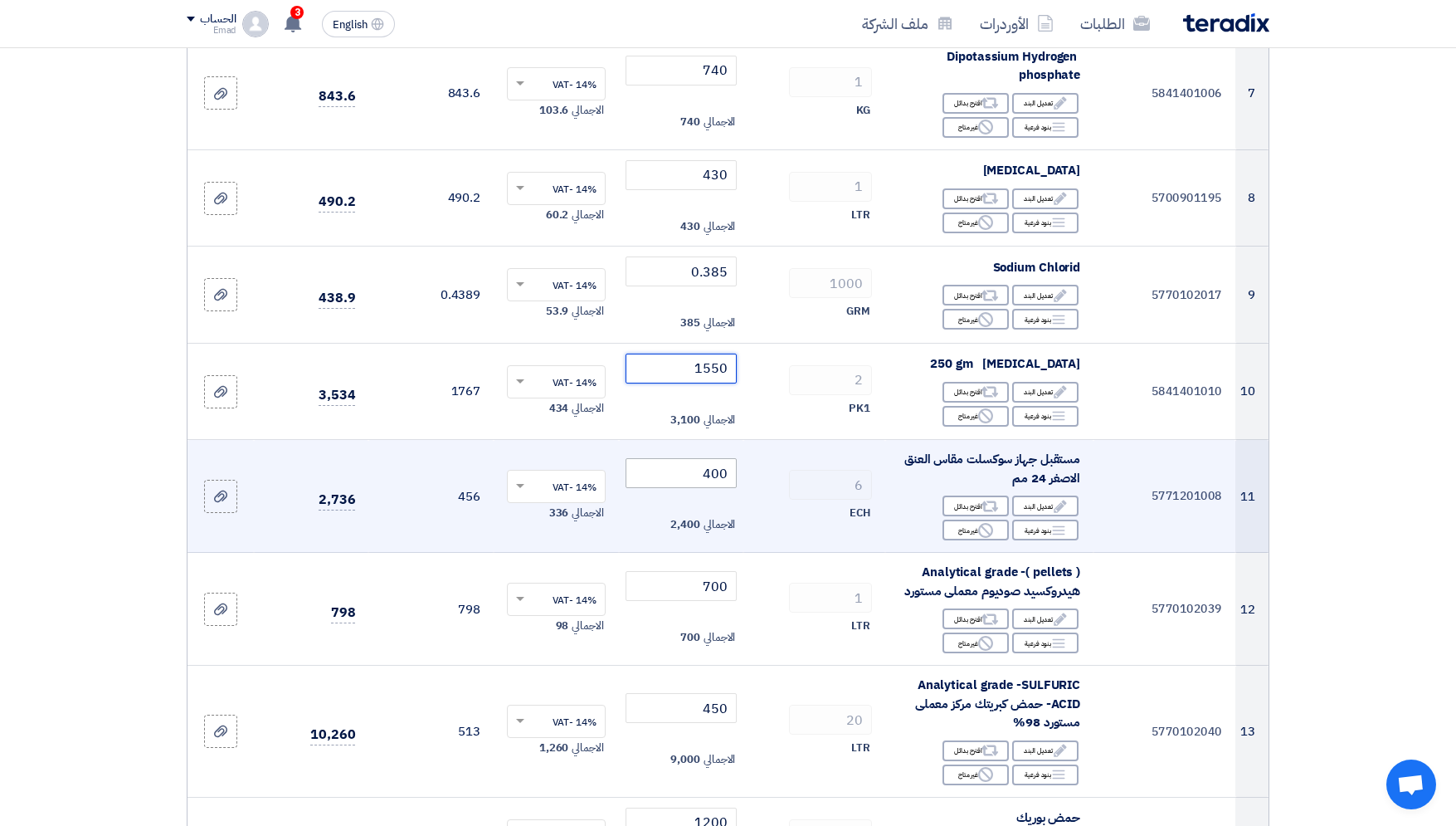
type input "1550"
drag, startPoint x: 706, startPoint y: 477, endPoint x: 738, endPoint y: 474, distance: 32.1
click at [738, 474] on input "400" at bounding box center [681, 473] width 112 height 30
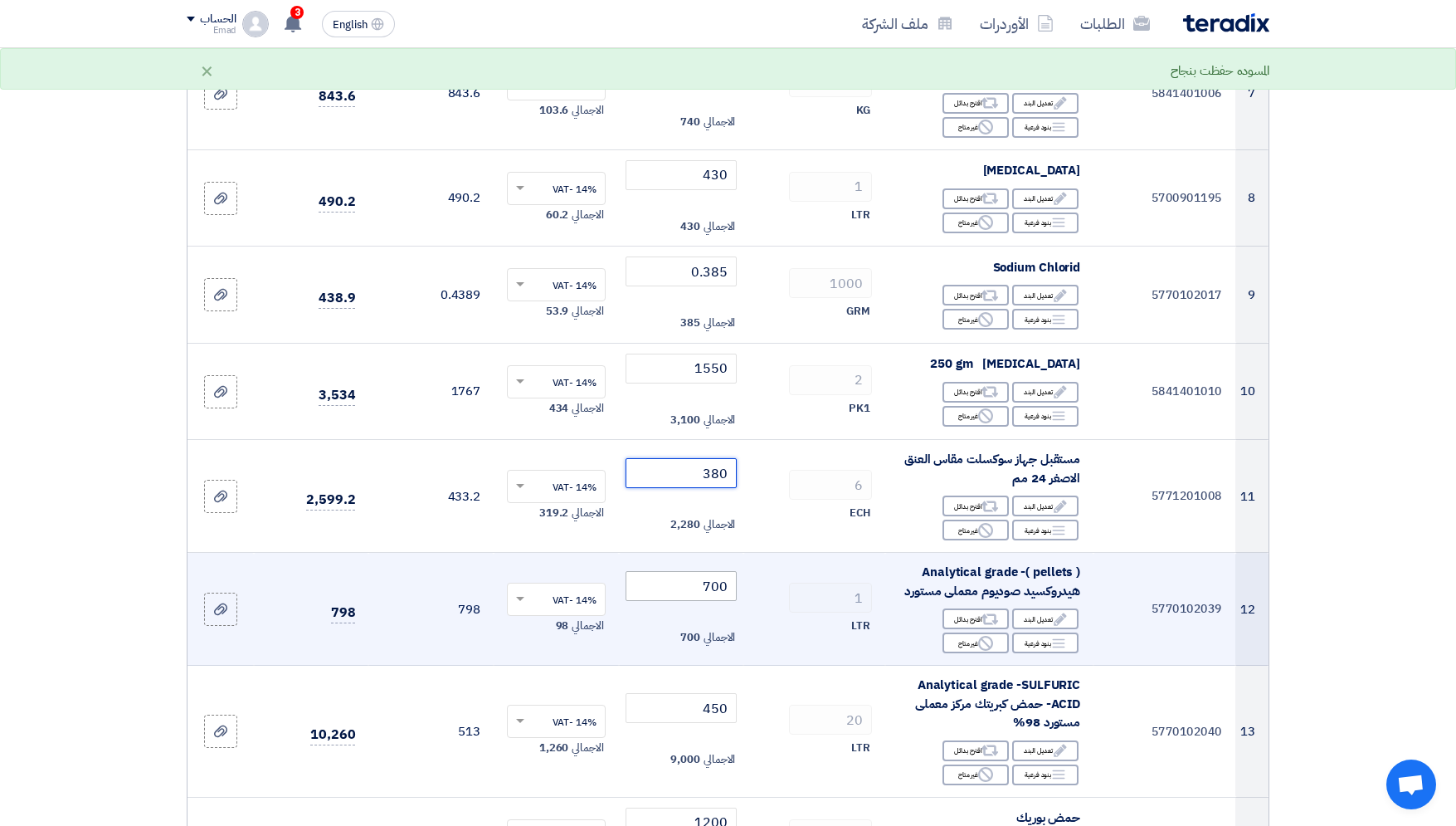
type input "380"
click at [700, 588] on input "700" at bounding box center [681, 585] width 112 height 30
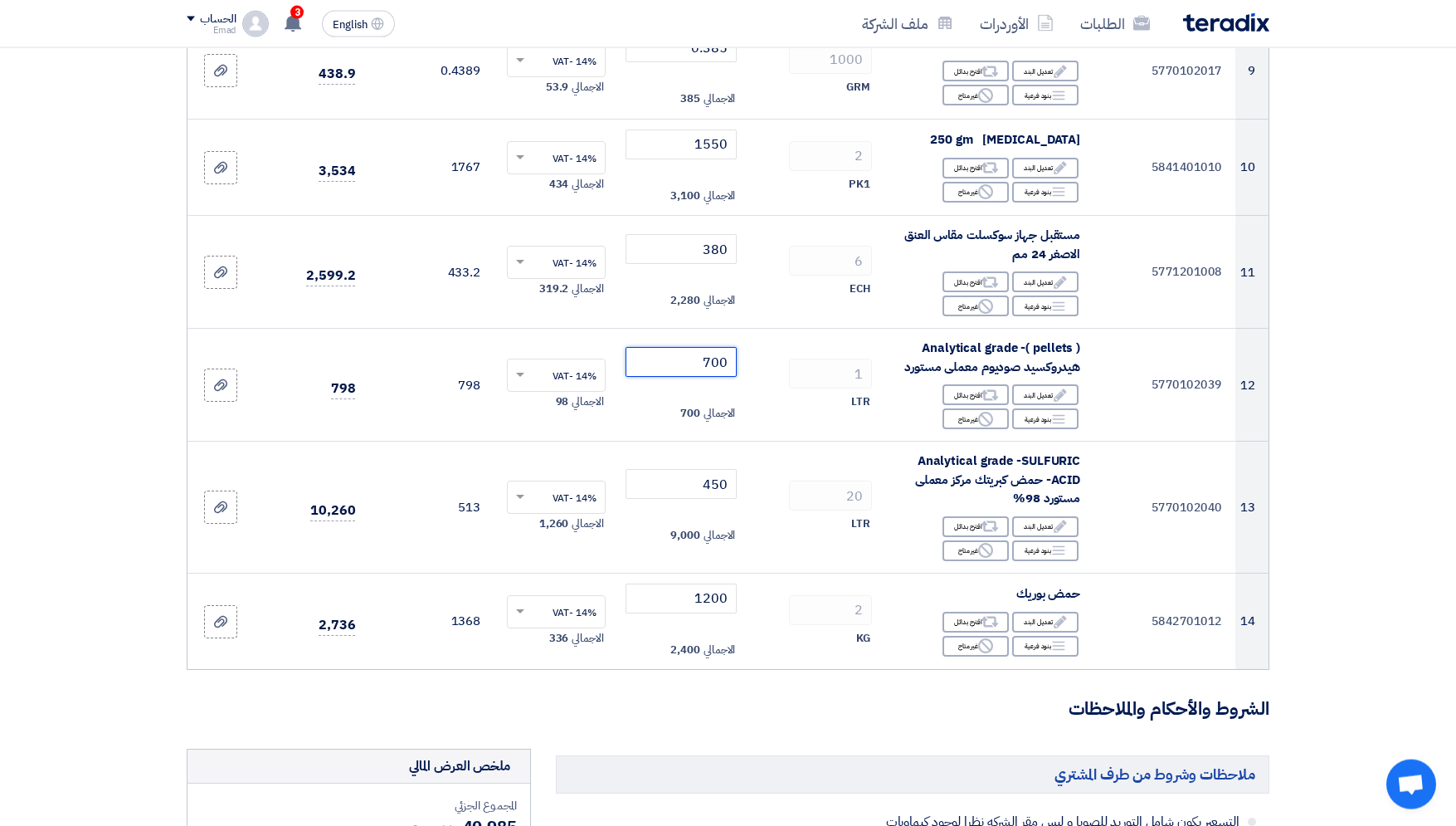
scroll to position [1114, 0]
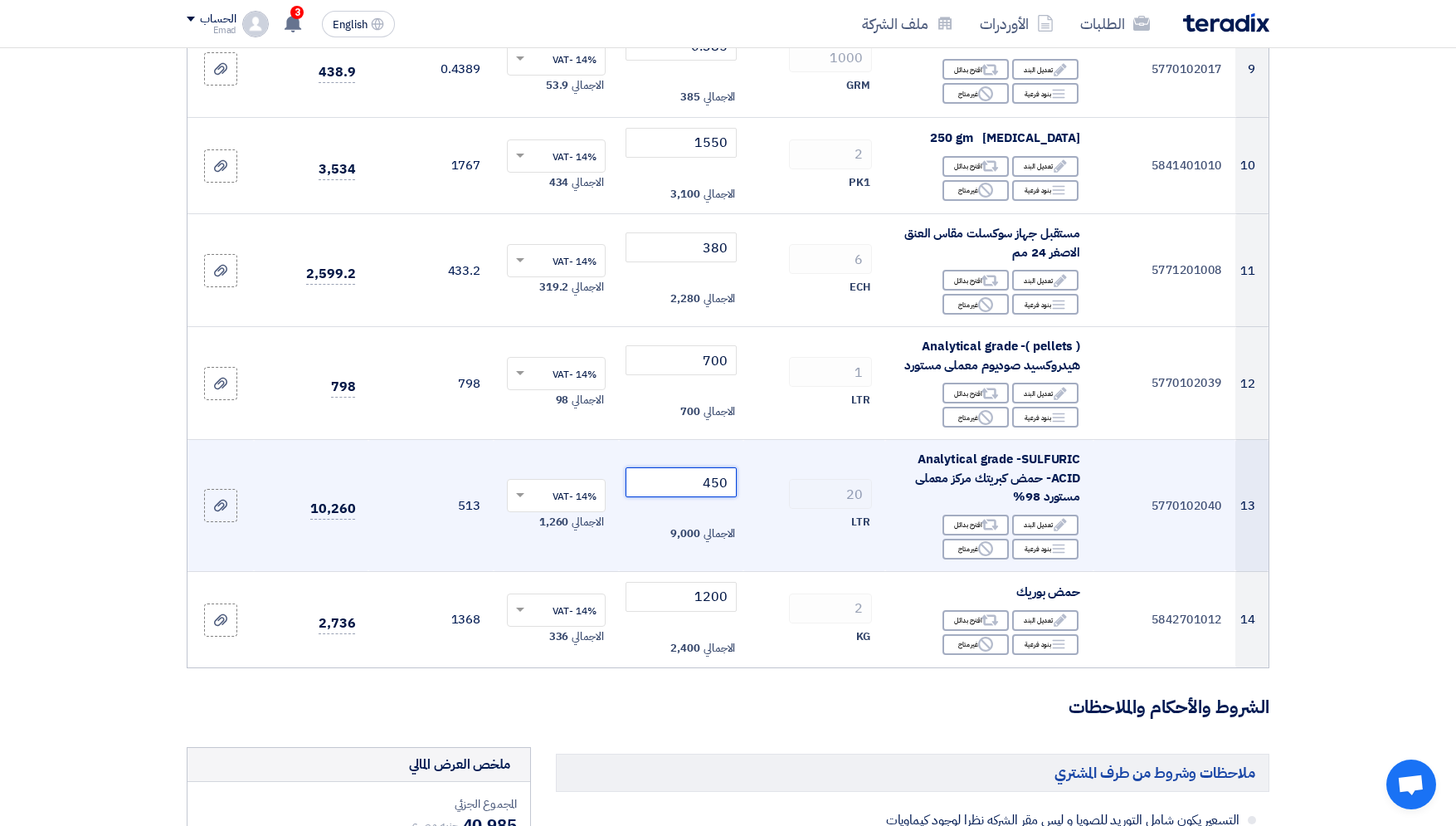
drag, startPoint x: 710, startPoint y: 483, endPoint x: 720, endPoint y: 483, distance: 10.0
click at [720, 483] on input "450" at bounding box center [681, 482] width 112 height 30
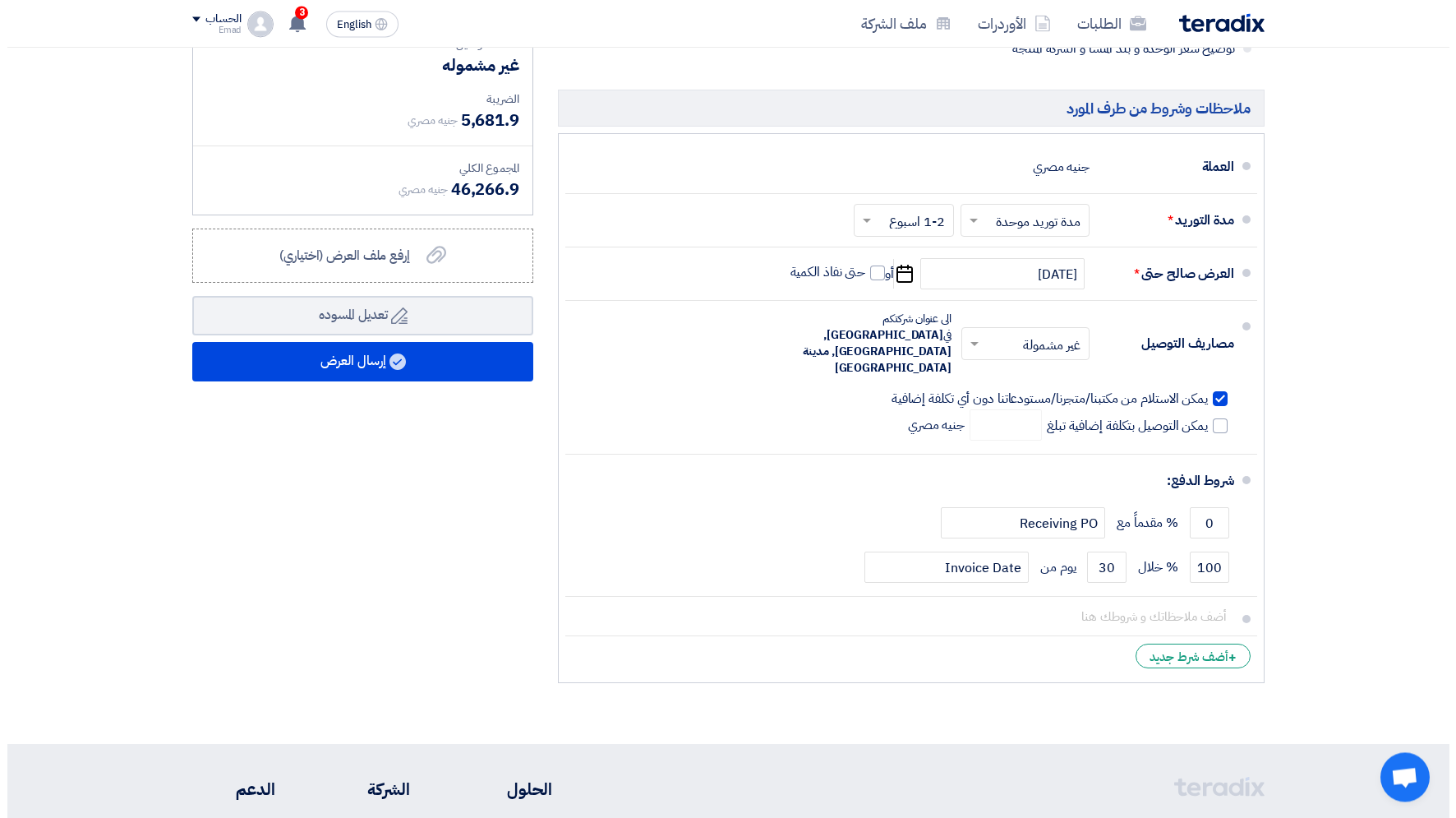
scroll to position [1947, 0]
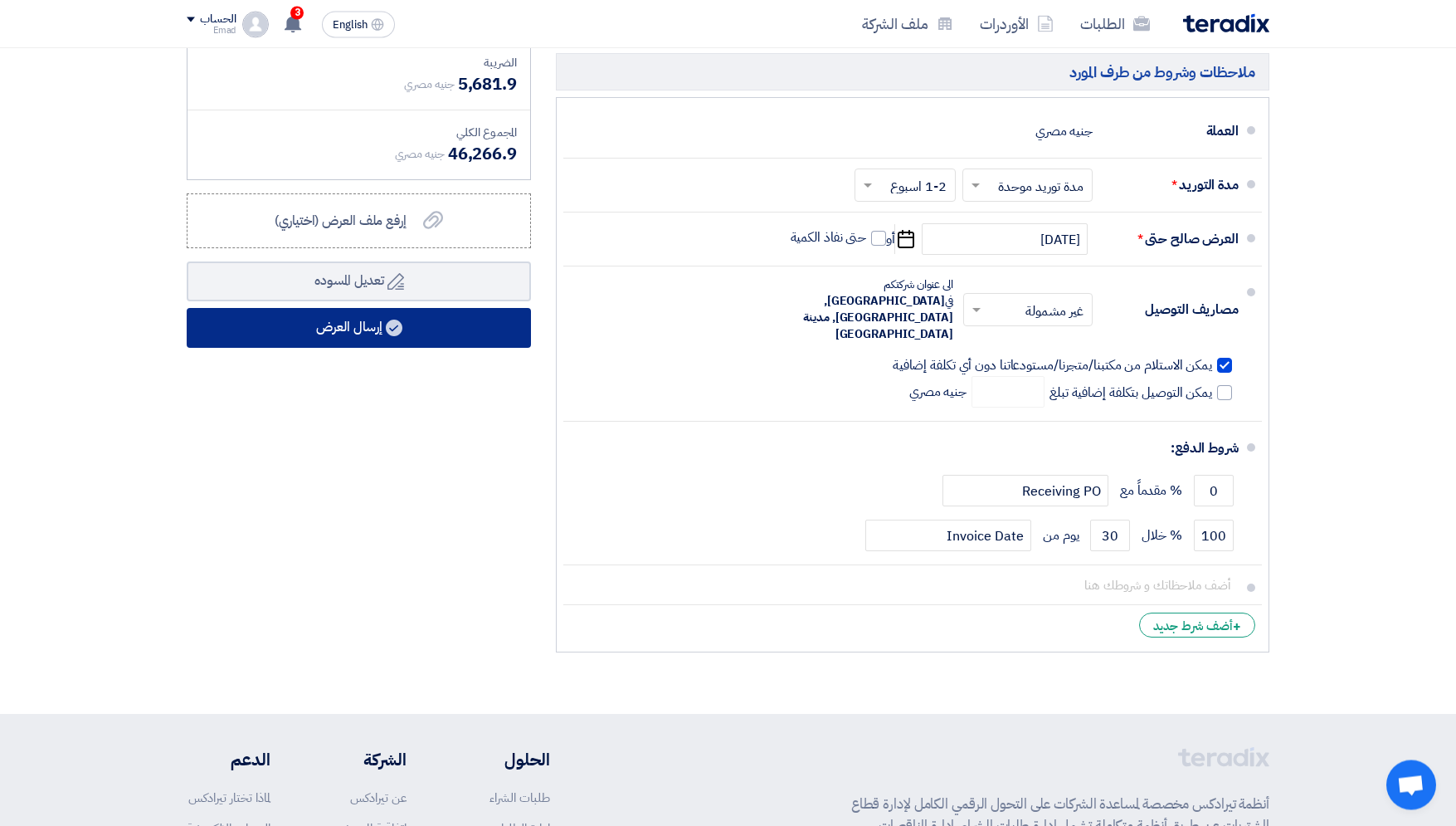
type input "430"
click at [421, 312] on button "إرسال العرض" at bounding box center [358, 328] width 344 height 40
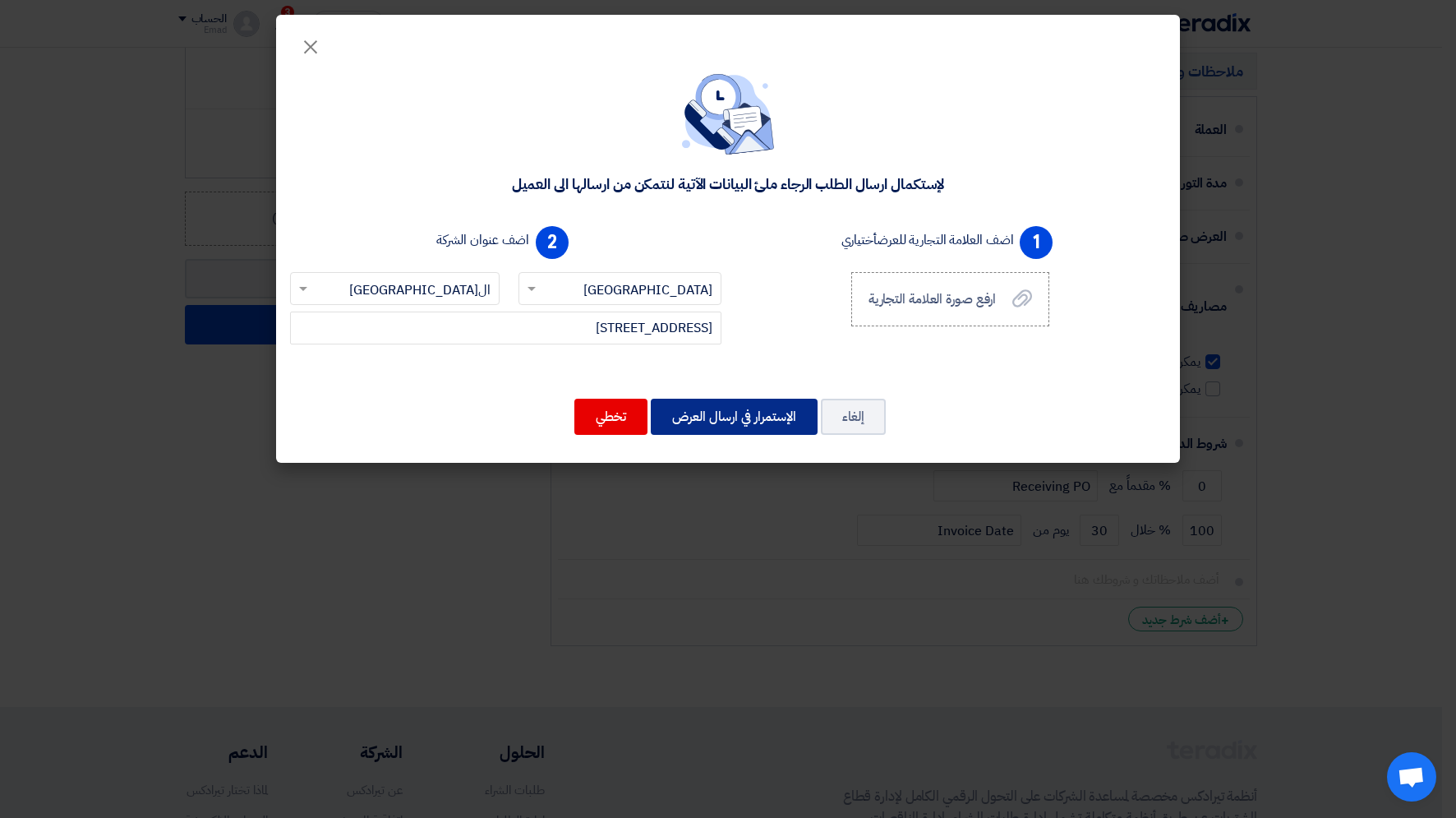
click at [705, 412] on button "الإستمرار في ارسال العرض" at bounding box center [733, 417] width 166 height 36
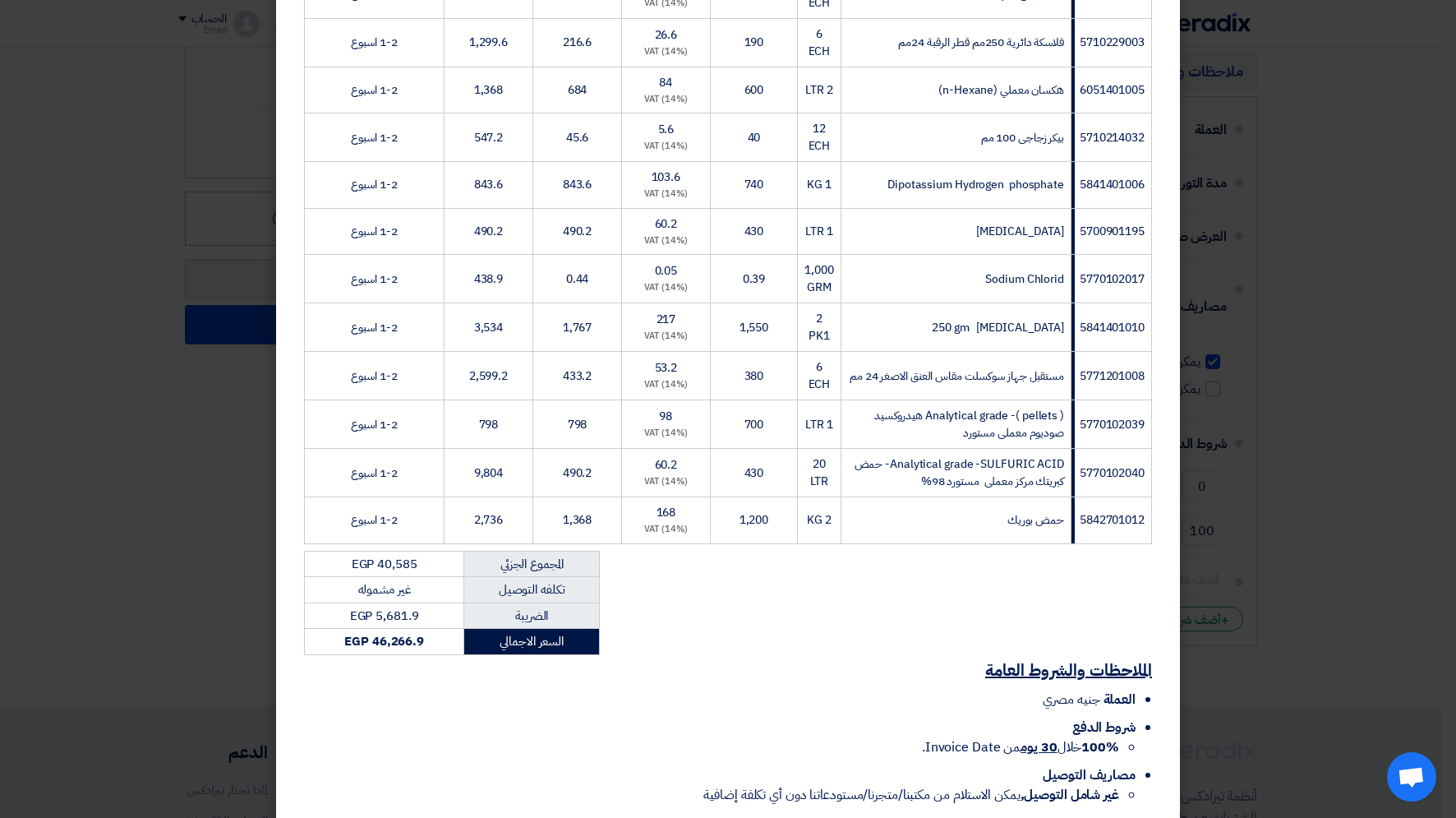
scroll to position [533, 0]
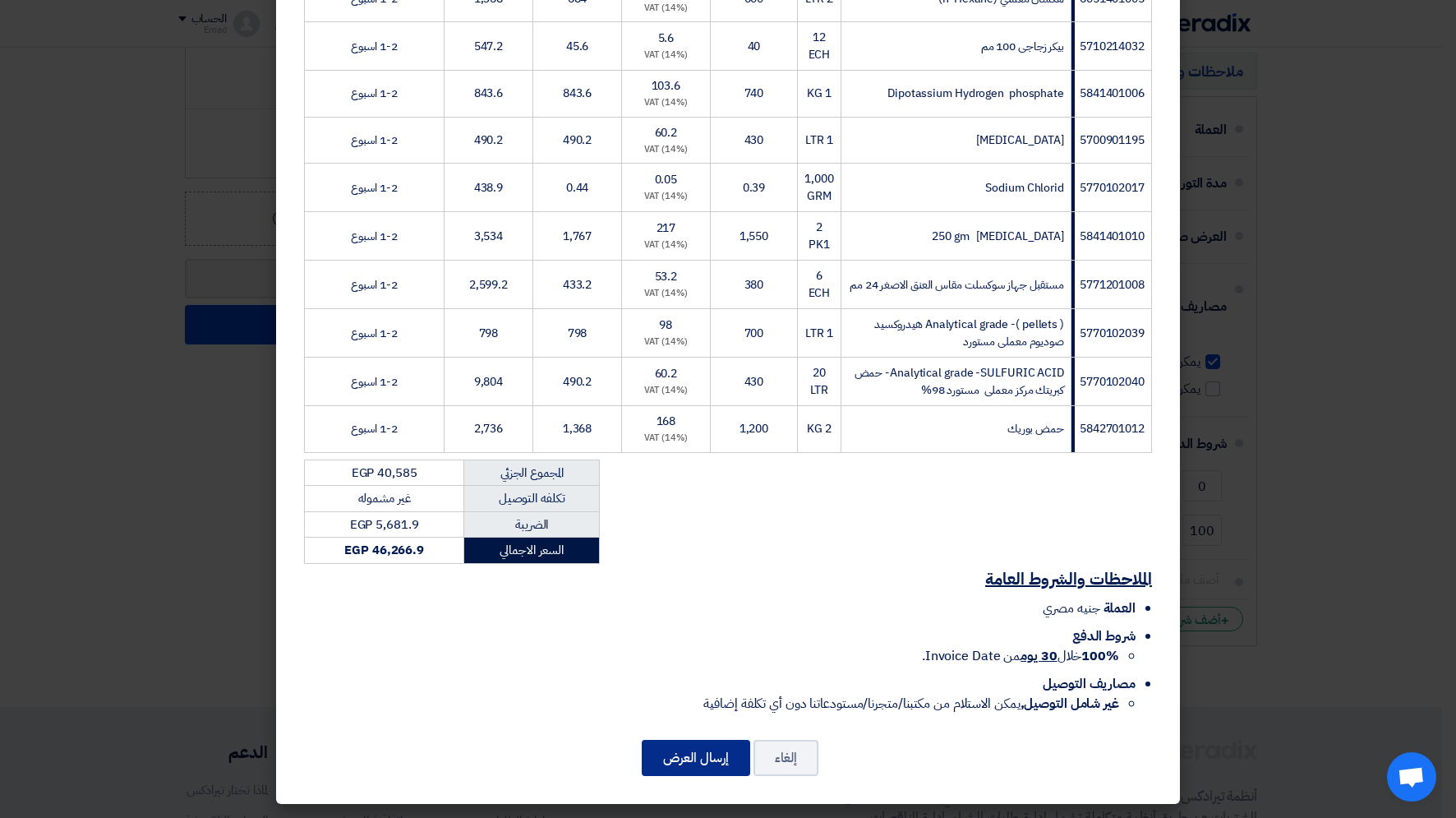
click at [704, 759] on button "إرسال العرض" at bounding box center [696, 758] width 109 height 36
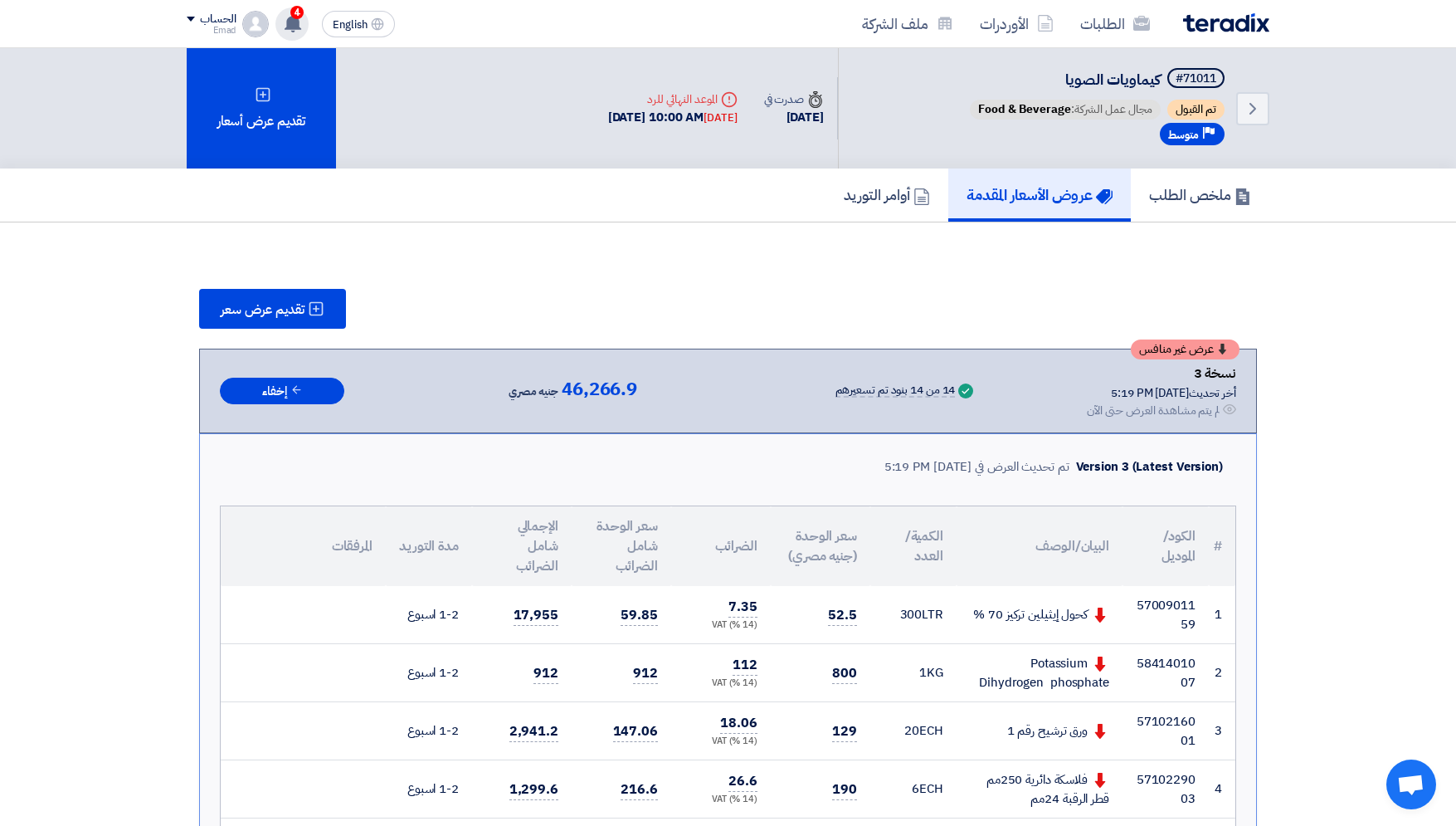
click at [300, 32] on icon at bounding box center [292, 24] width 18 height 18
